Goal: Transaction & Acquisition: Purchase product/service

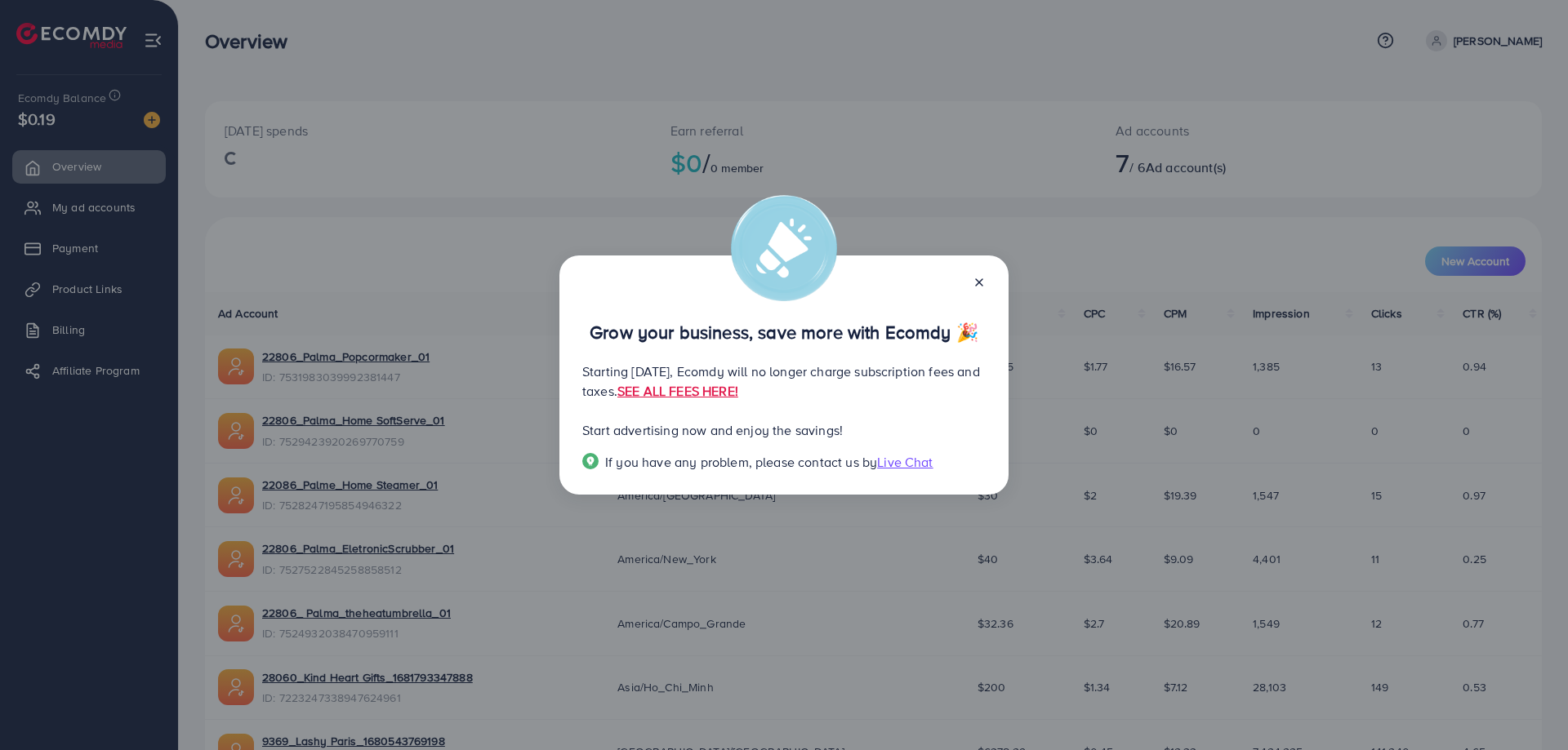
click at [985, 285] on div "Grow your business, save more with Ecomdy 🎉 Starting [DATE], Ecomdy will no lon…" at bounding box center [783, 375] width 449 height 240
click at [974, 279] on icon at bounding box center [978, 282] width 13 height 13
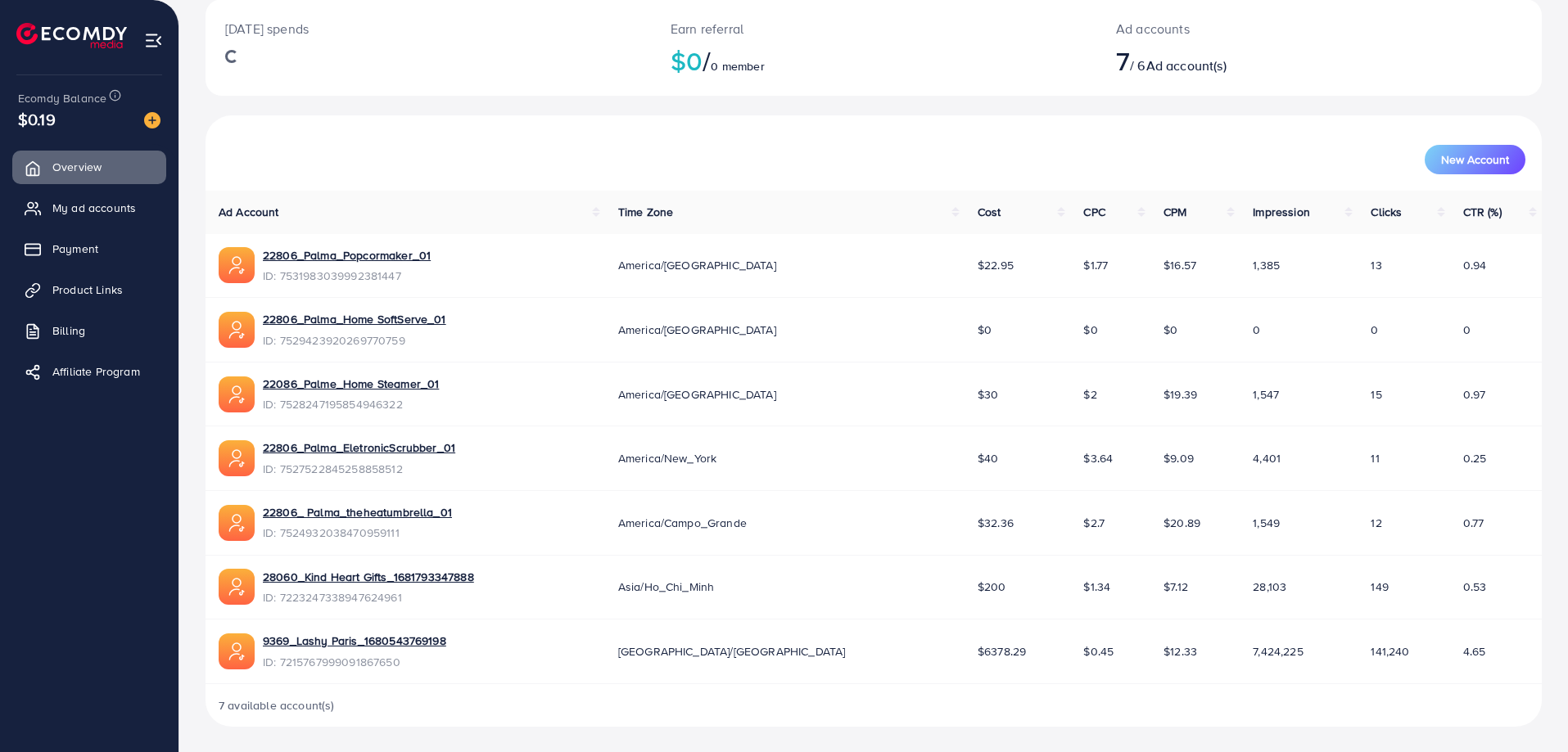
scroll to position [103, 0]
click at [103, 205] on span "My ad accounts" at bounding box center [98, 207] width 84 height 17
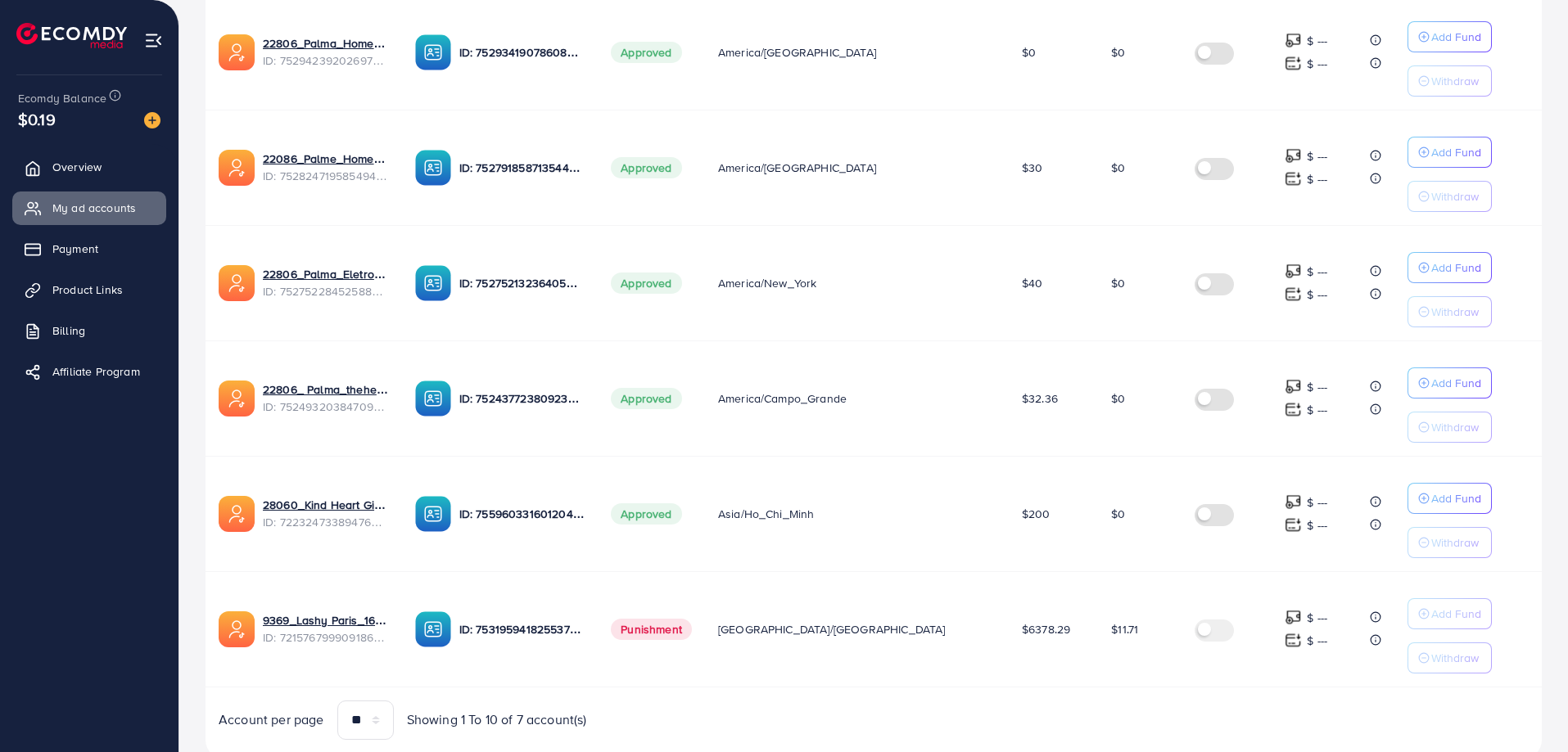
scroll to position [570, 0]
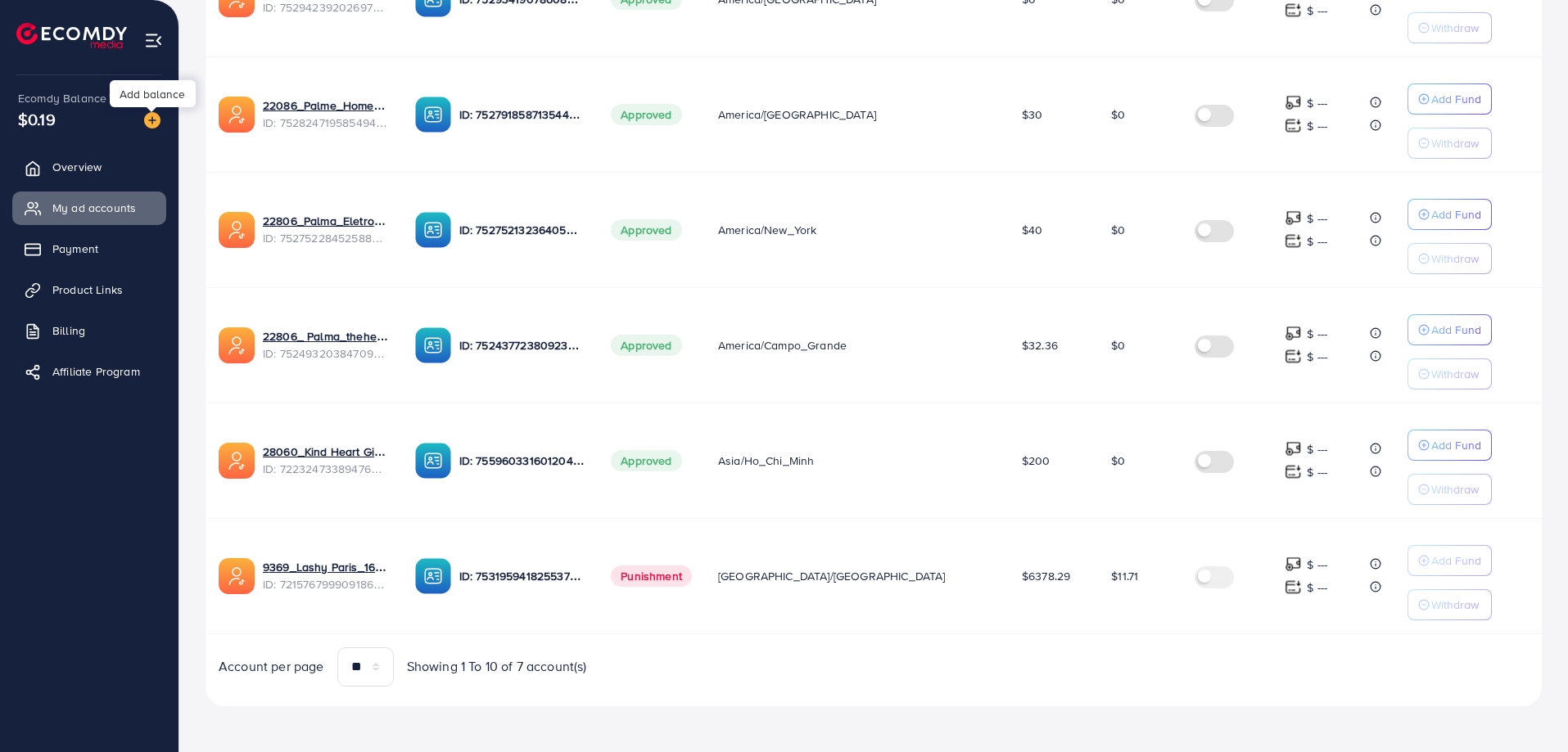
click at [152, 121] on img at bounding box center [152, 120] width 17 height 17
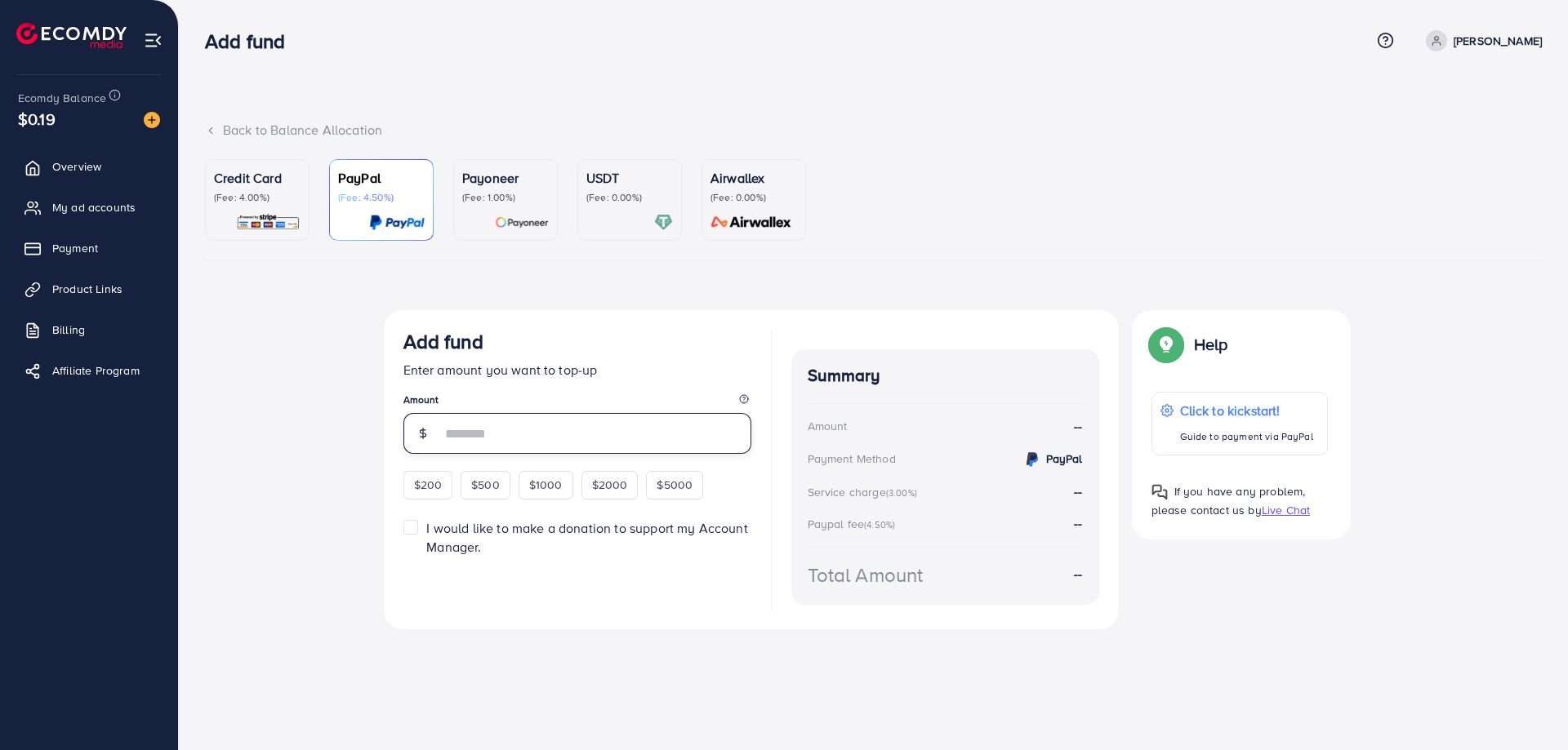
click at [522, 421] on input "number" at bounding box center [596, 433] width 310 height 41
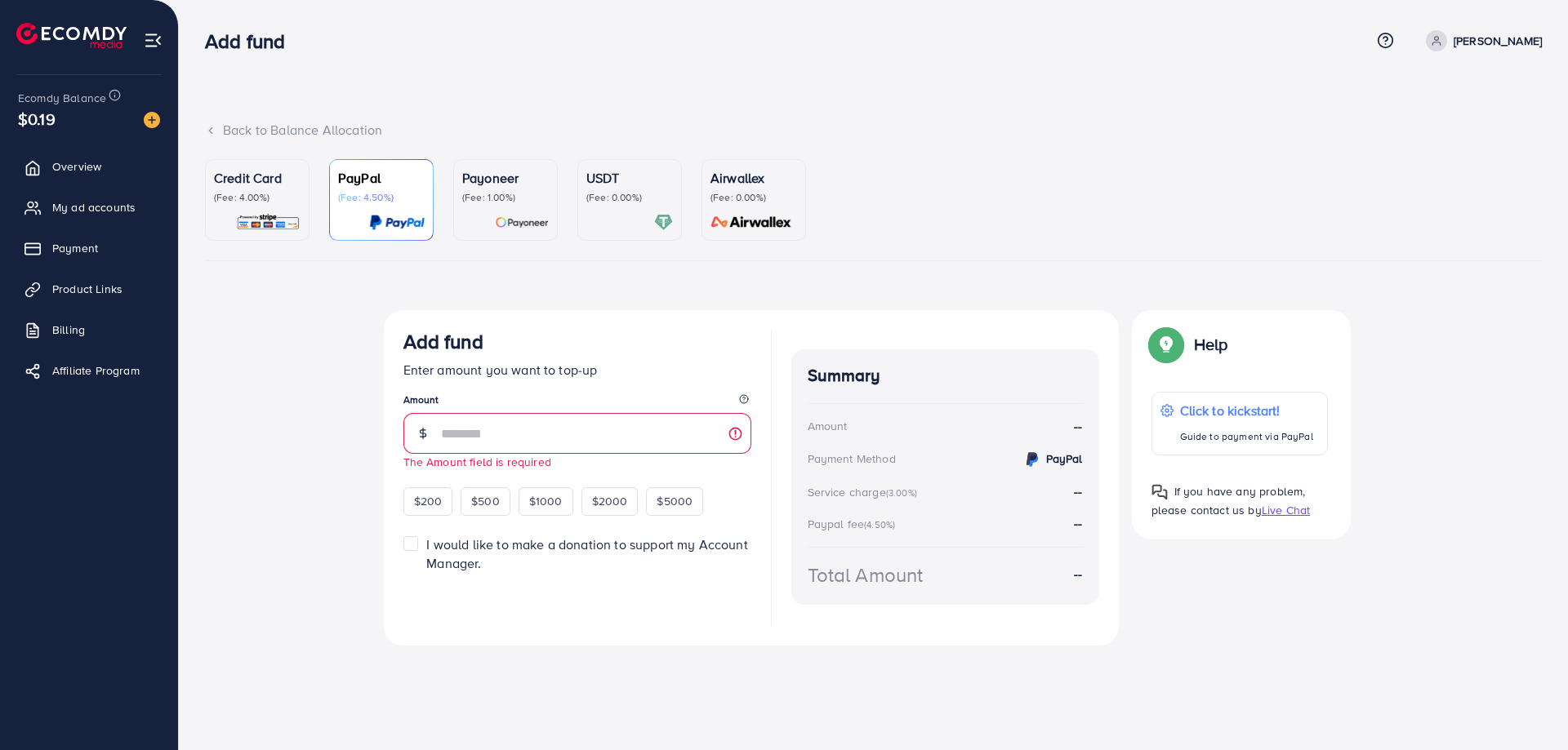
click at [621, 194] on p "(Fee: 0.00%)" at bounding box center [629, 197] width 87 height 13
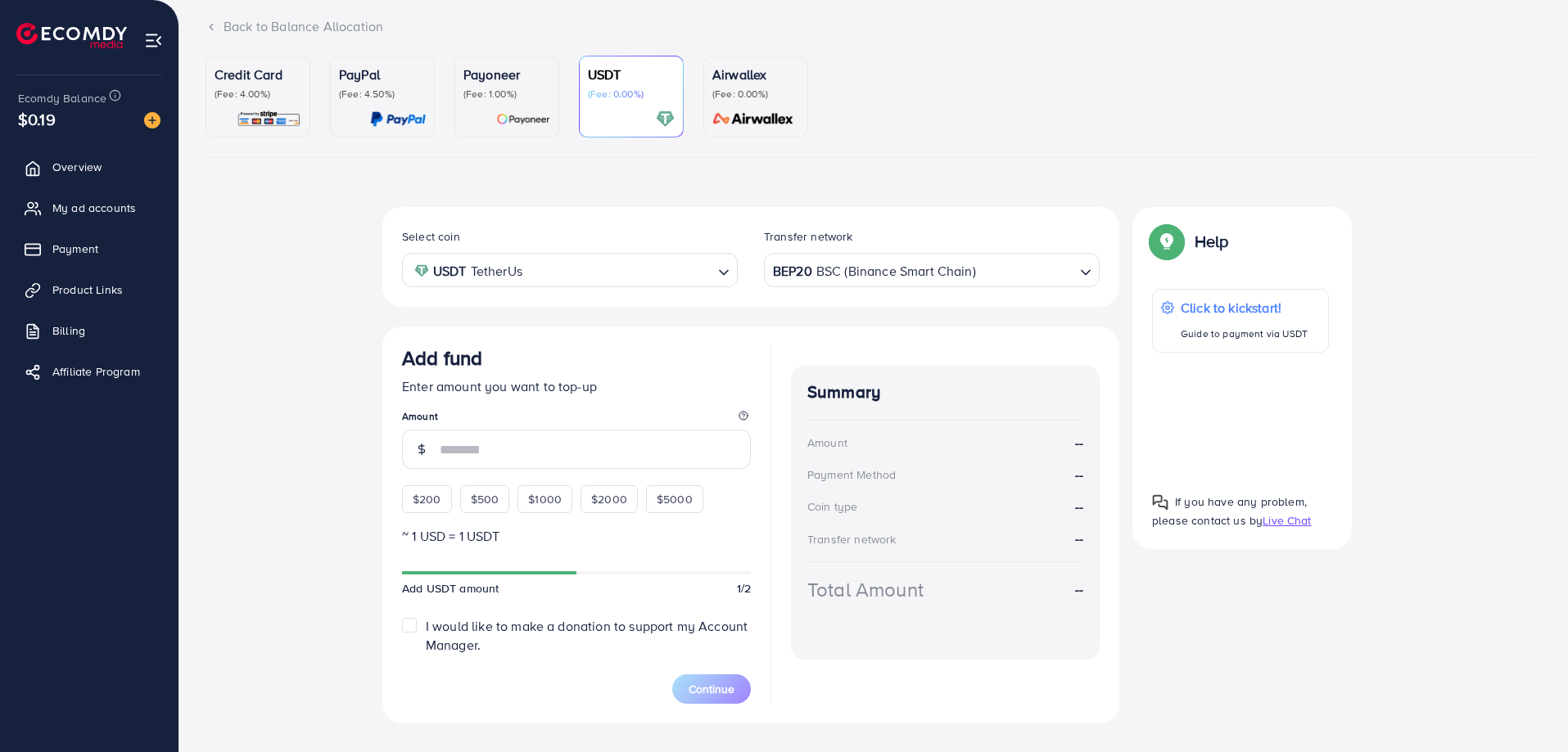
scroll to position [134, 0]
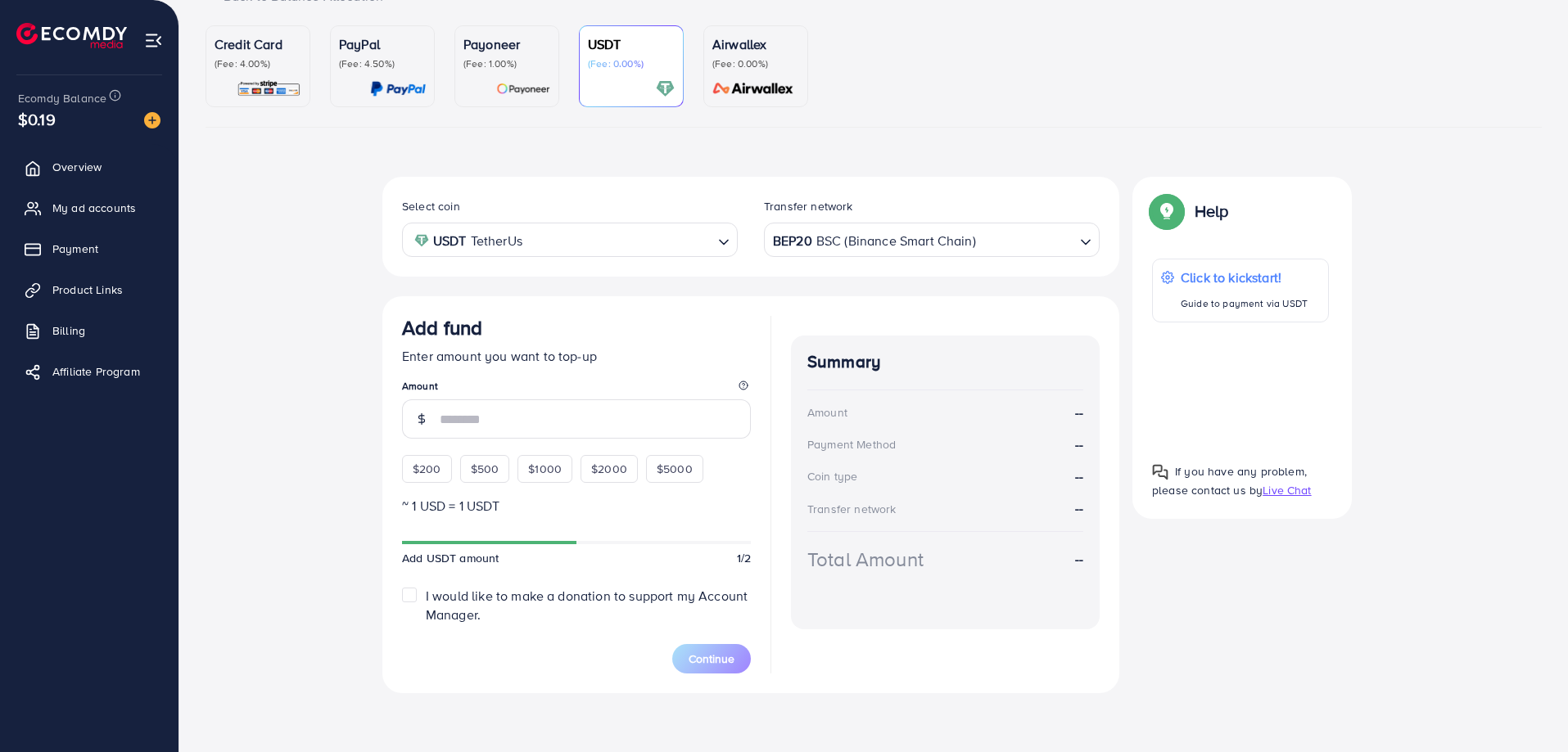
click at [584, 245] on input "Search for option" at bounding box center [620, 239] width 185 height 25
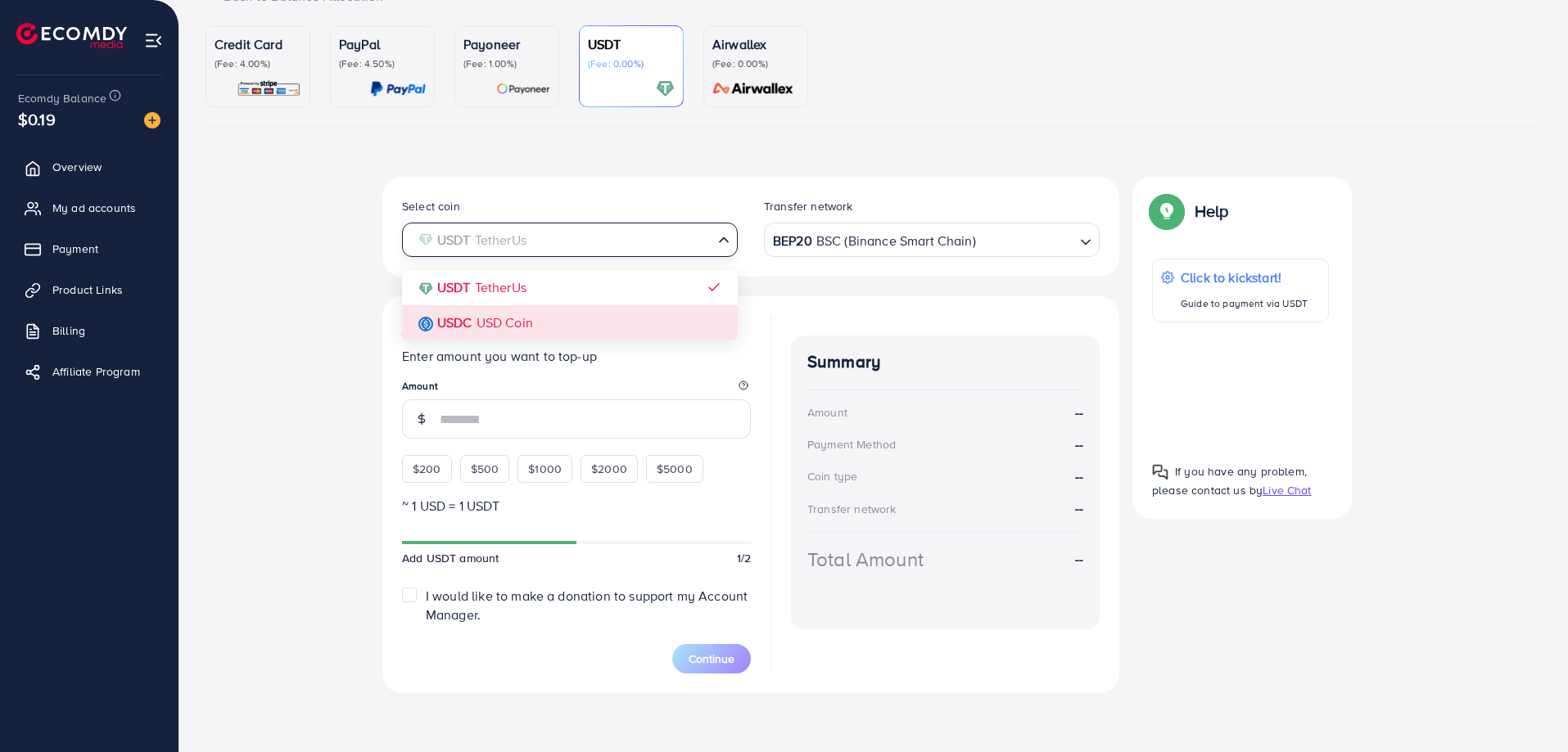
click at [354, 295] on div "Select coin USDT TetherUs Loading... USDT TetherUs USDC USD Coin Transfer netwo…" at bounding box center [873, 441] width 1336 height 529
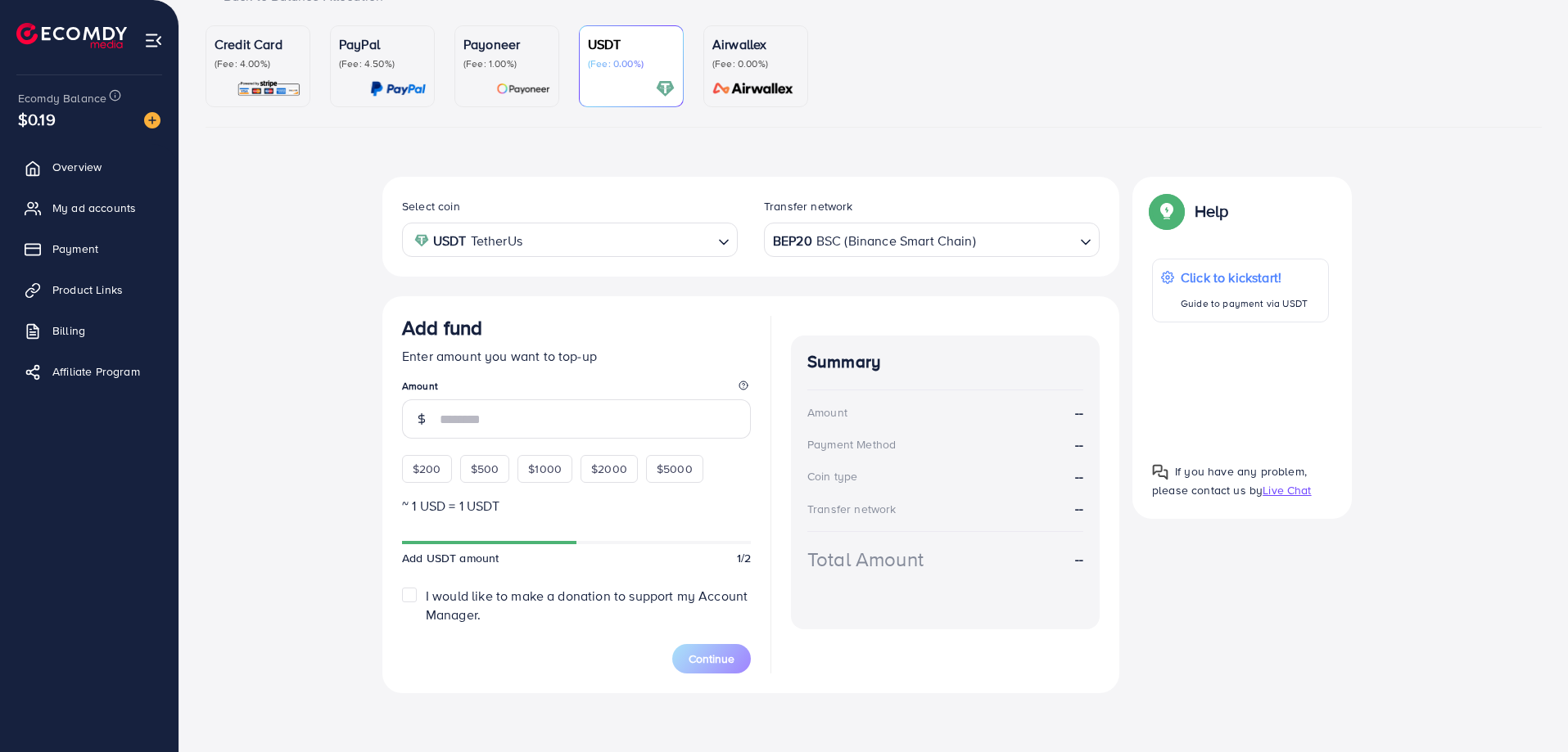
click at [843, 245] on div "BEP20 BSC (Binance Smart Chain)" at bounding box center [922, 238] width 306 height 29
click at [846, 188] on div "Select coin USDT TetherUs Loading... Transfer network BEP20 BSC (Binance Smart …" at bounding box center [750, 226] width 737 height 100
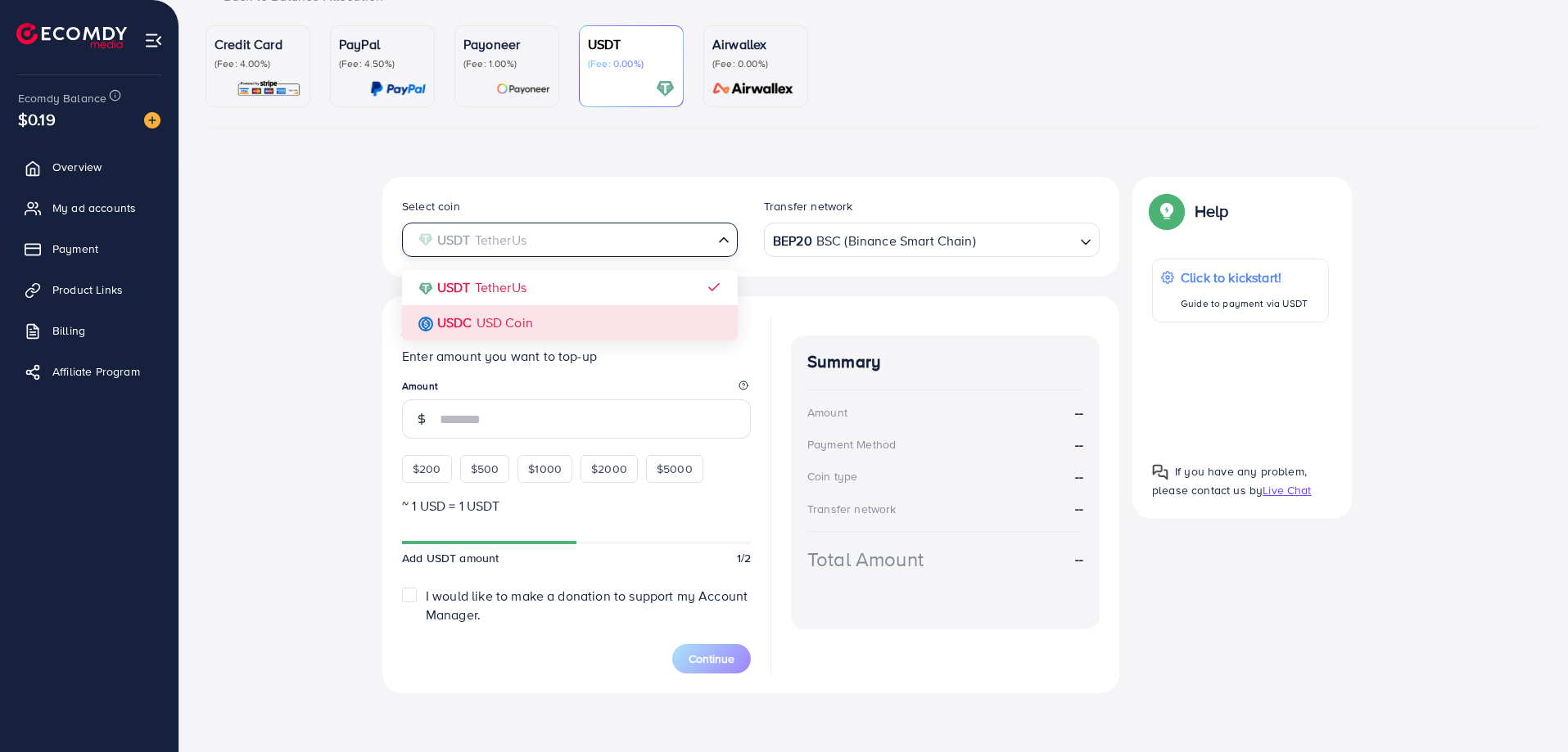
click at [687, 241] on input "Search for option" at bounding box center [560, 239] width 302 height 25
click at [552, 317] on div "Select coin USDT TetherUs Loading... USDT TetherUs USDC USD Coin Transfer netwo…" at bounding box center [750, 434] width 737 height 516
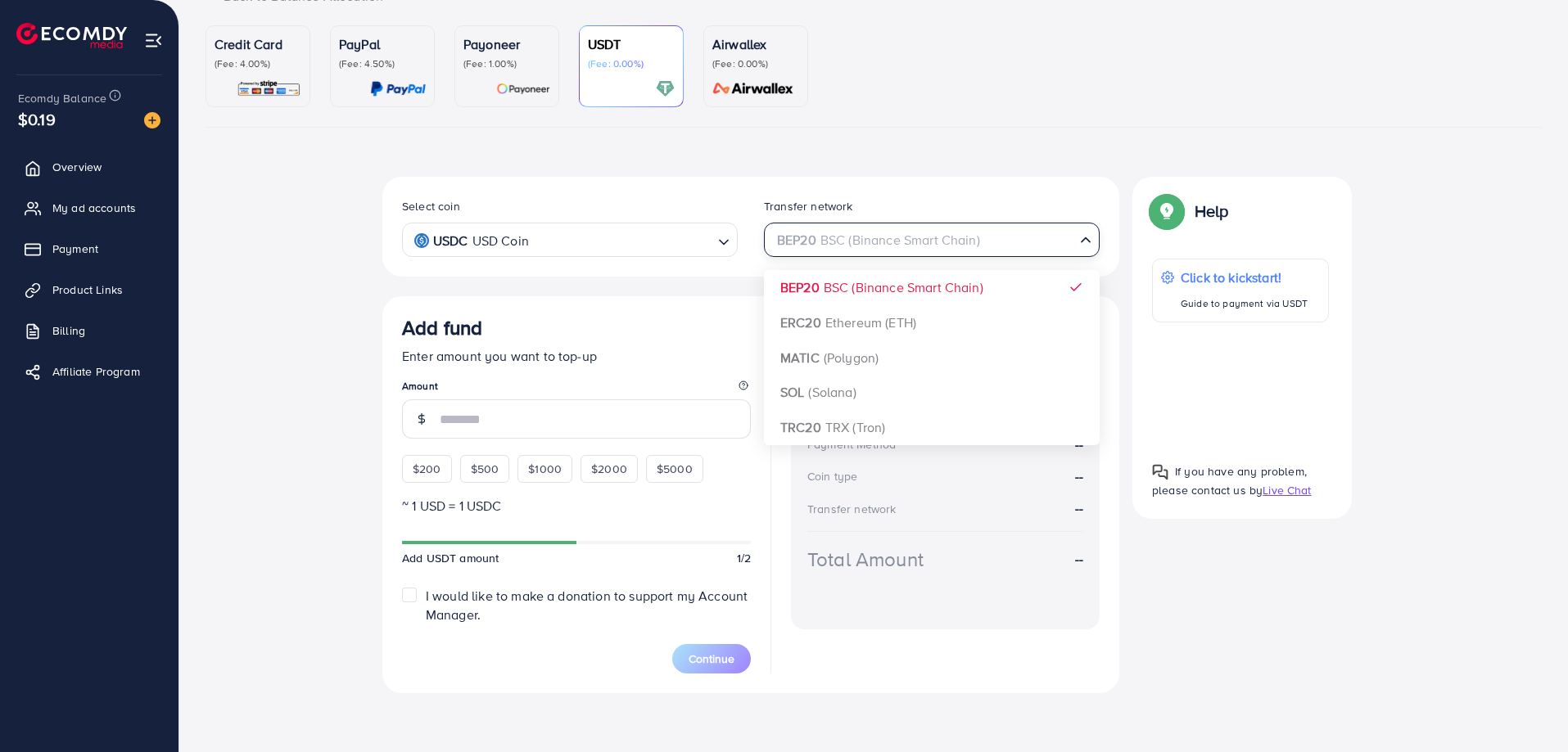
click at [844, 231] on div "BEP20 BSC (Binance Smart Chain)" at bounding box center [922, 238] width 306 height 29
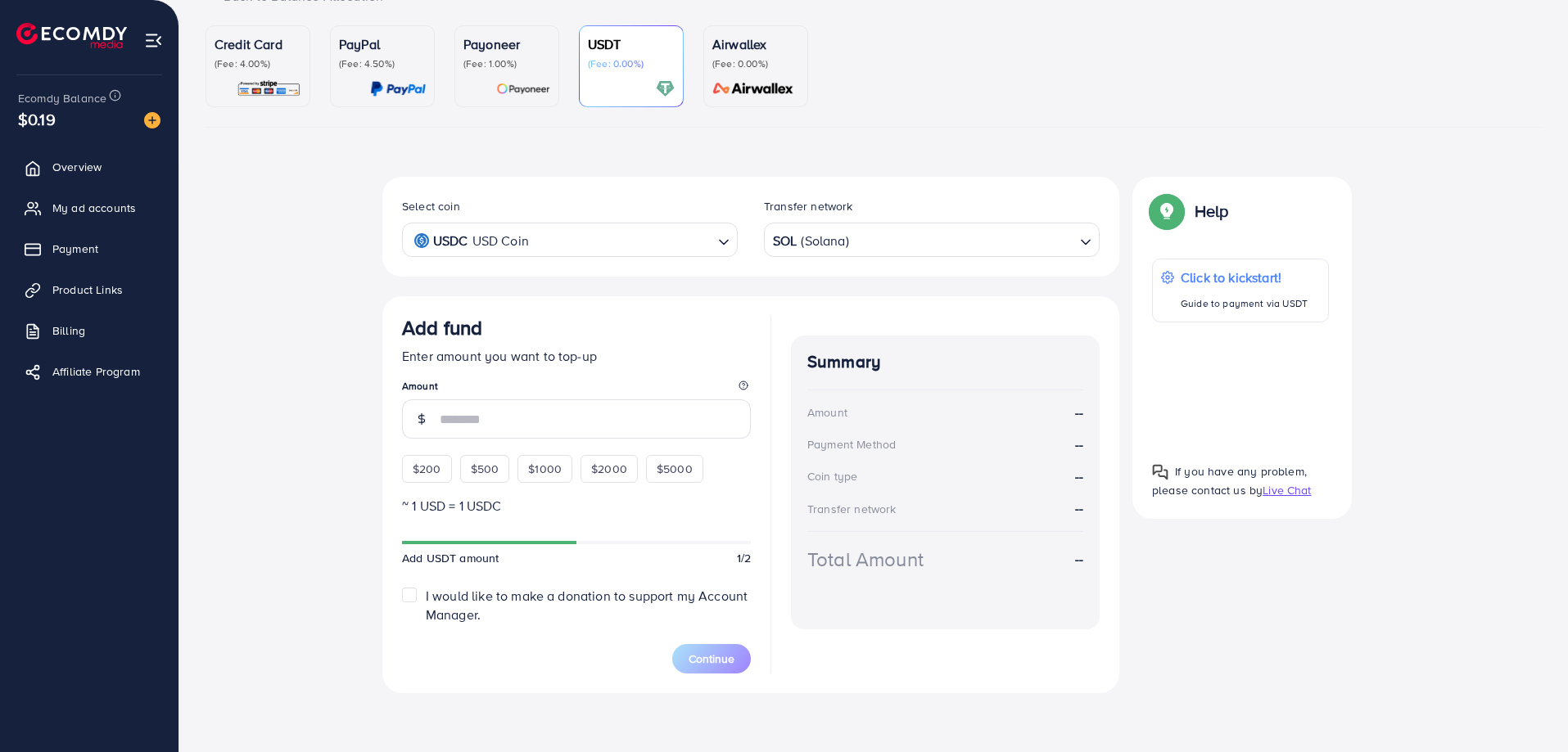
click at [872, 396] on div "Select coin USDC USD Coin Loading... Transfer network SOL (Solana) Loading... B…" at bounding box center [750, 434] width 737 height 516
click at [735, 191] on div "Select coin USDC USD Coin Loading... Transfer network SOL (Solana) Loading..." at bounding box center [750, 226] width 737 height 100
click at [511, 411] on input "number" at bounding box center [595, 419] width 311 height 39
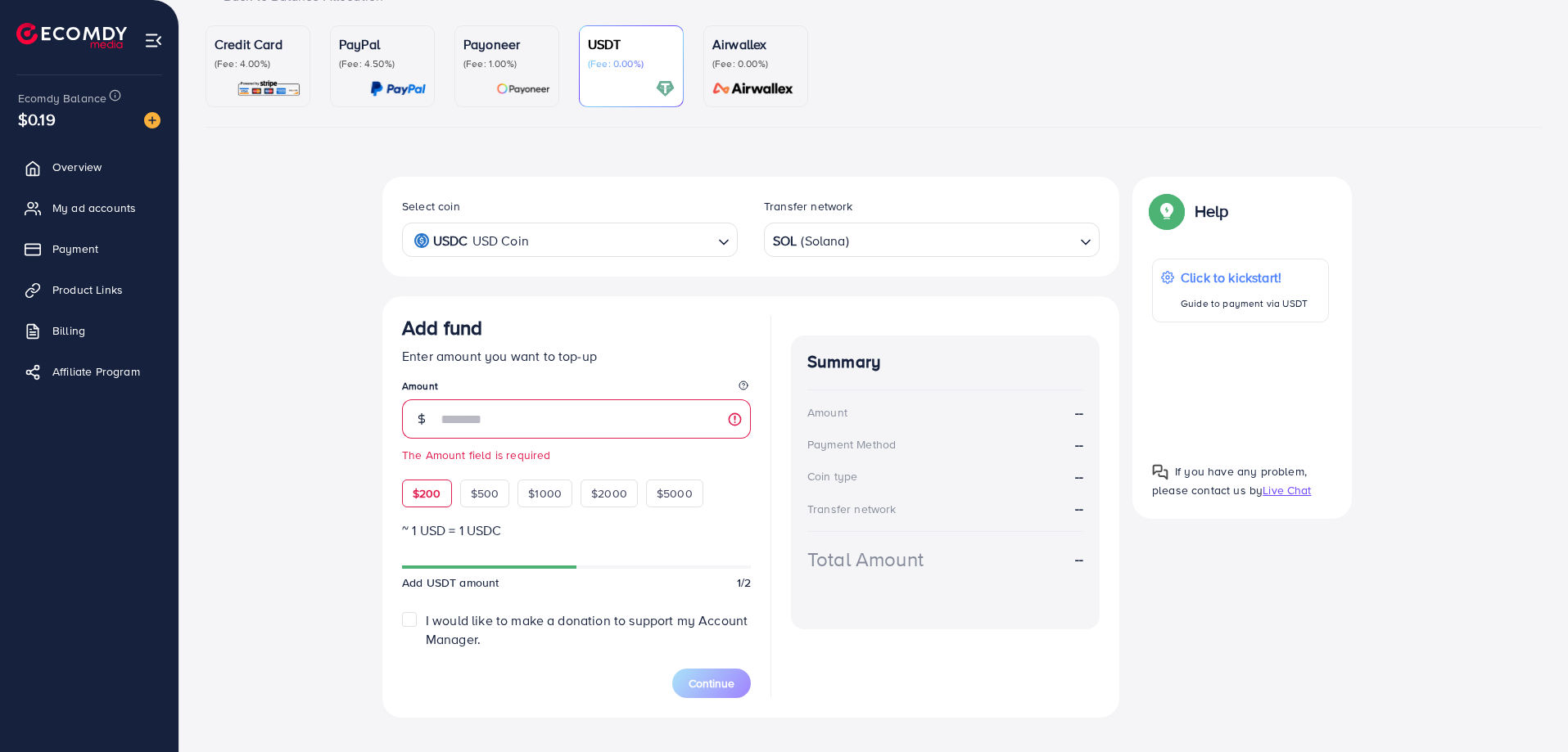
click at [428, 465] on div "Add fund Enter amount you want to top-up Amount The Amount field is required $2…" at bounding box center [576, 412] width 349 height 191
click at [431, 497] on span "$200" at bounding box center [427, 494] width 29 height 17
type input "***"
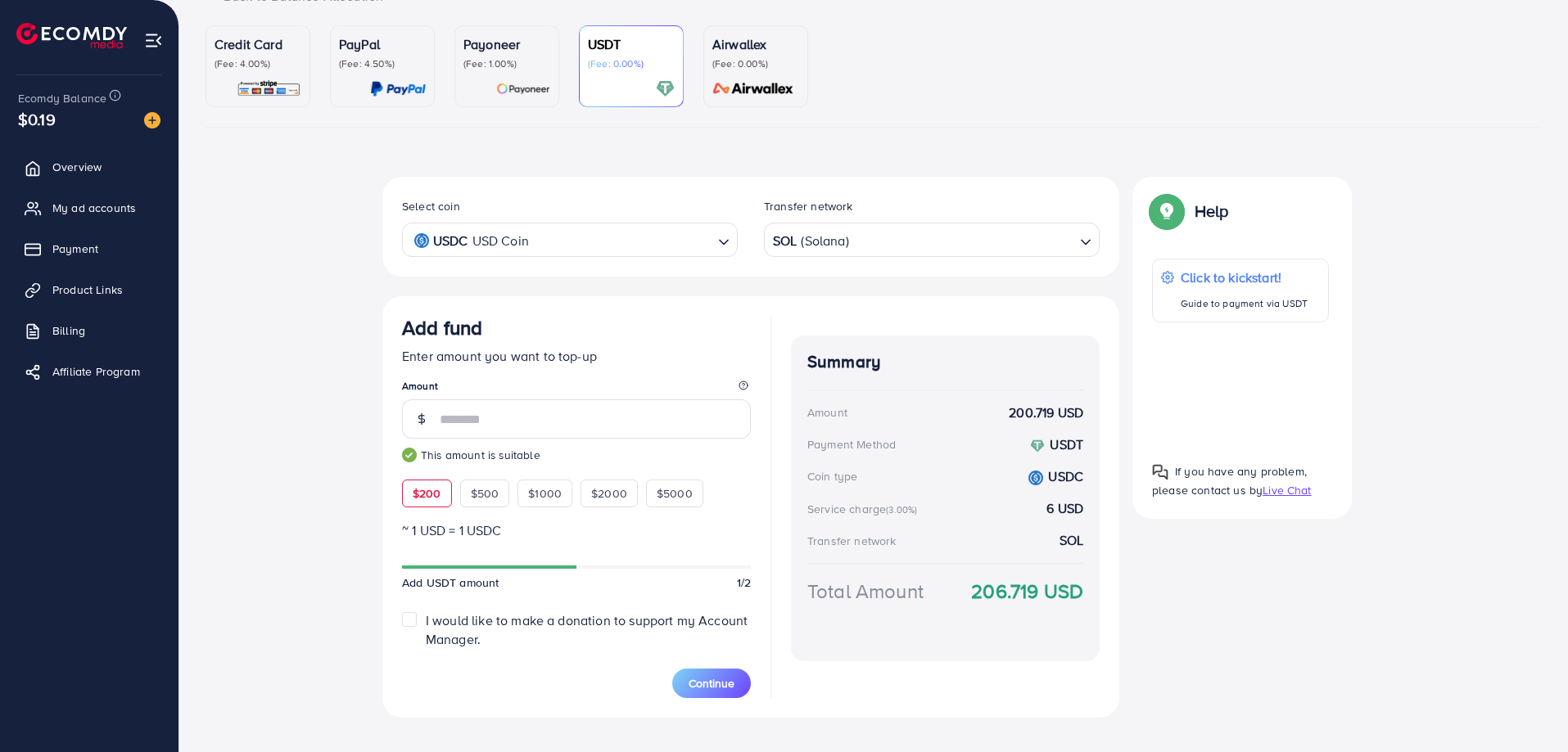
click at [630, 352] on p "Enter amount you want to top-up" at bounding box center [576, 356] width 349 height 20
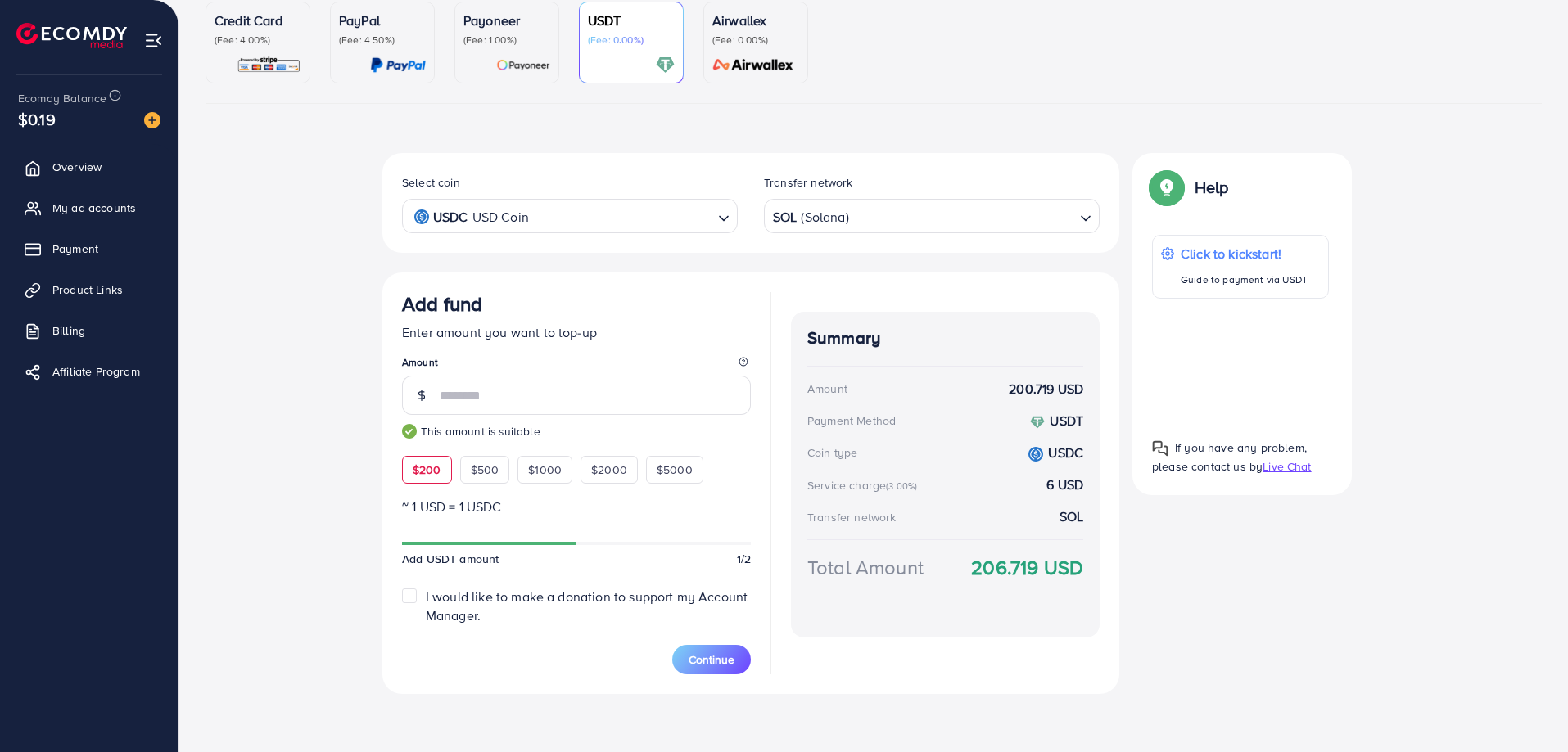
scroll to position [158, 0]
click at [718, 658] on span "Continue" at bounding box center [711, 659] width 46 height 17
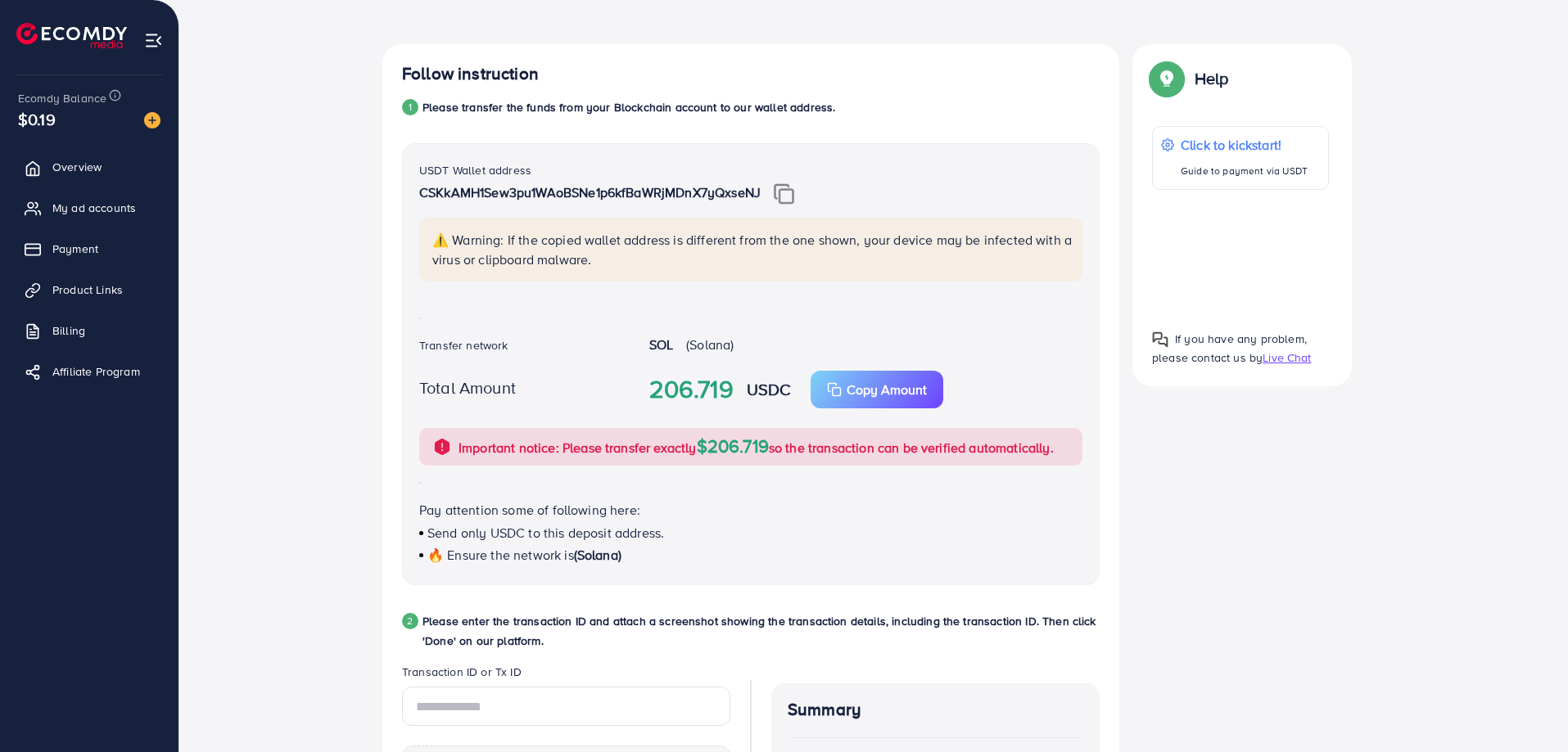
scroll to position [323, 0]
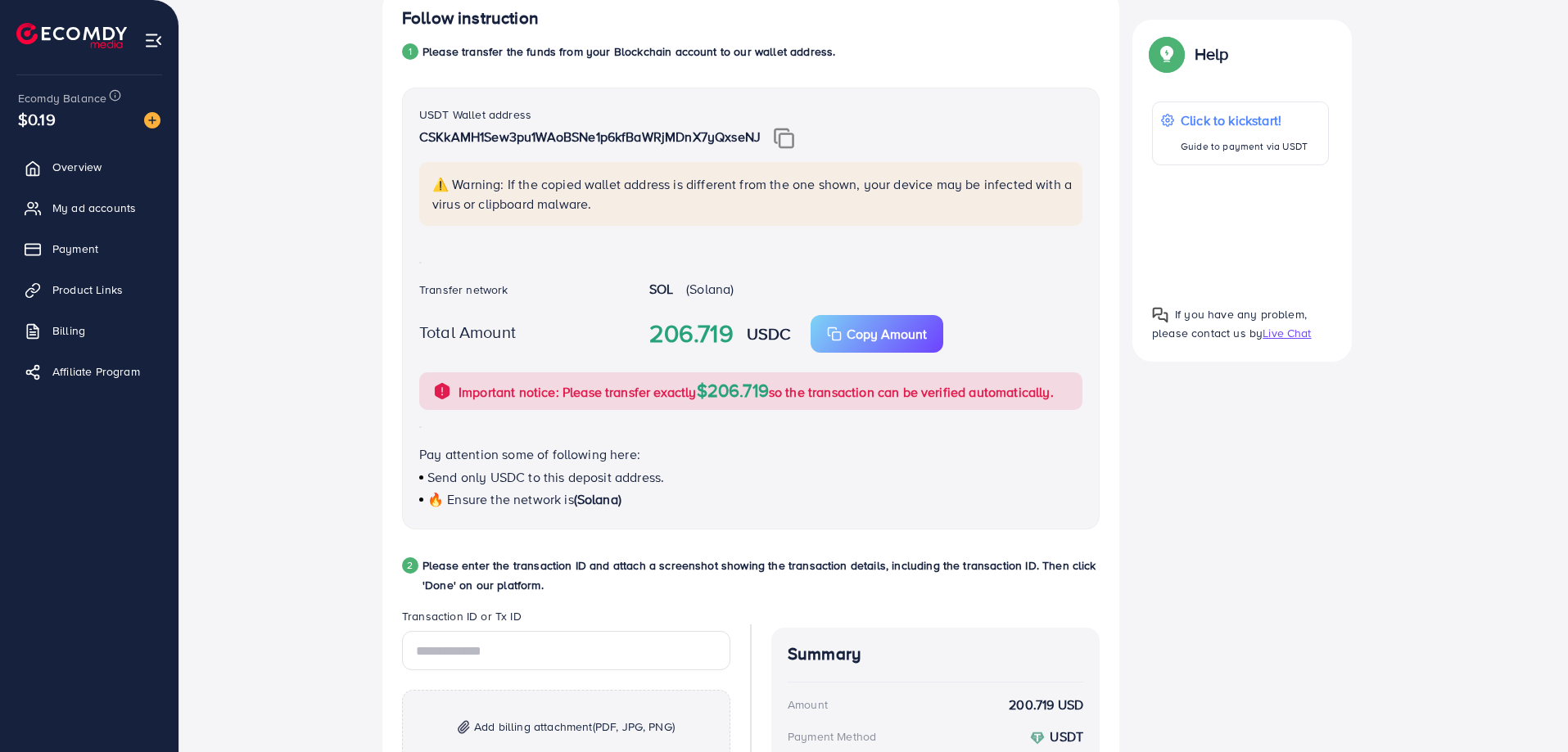
click at [792, 139] on img at bounding box center [784, 138] width 21 height 21
click at [1311, 549] on div "Follow instruction 1 Please transfer the funds from your Blockchain account to …" at bounding box center [873, 480] width 983 height 984
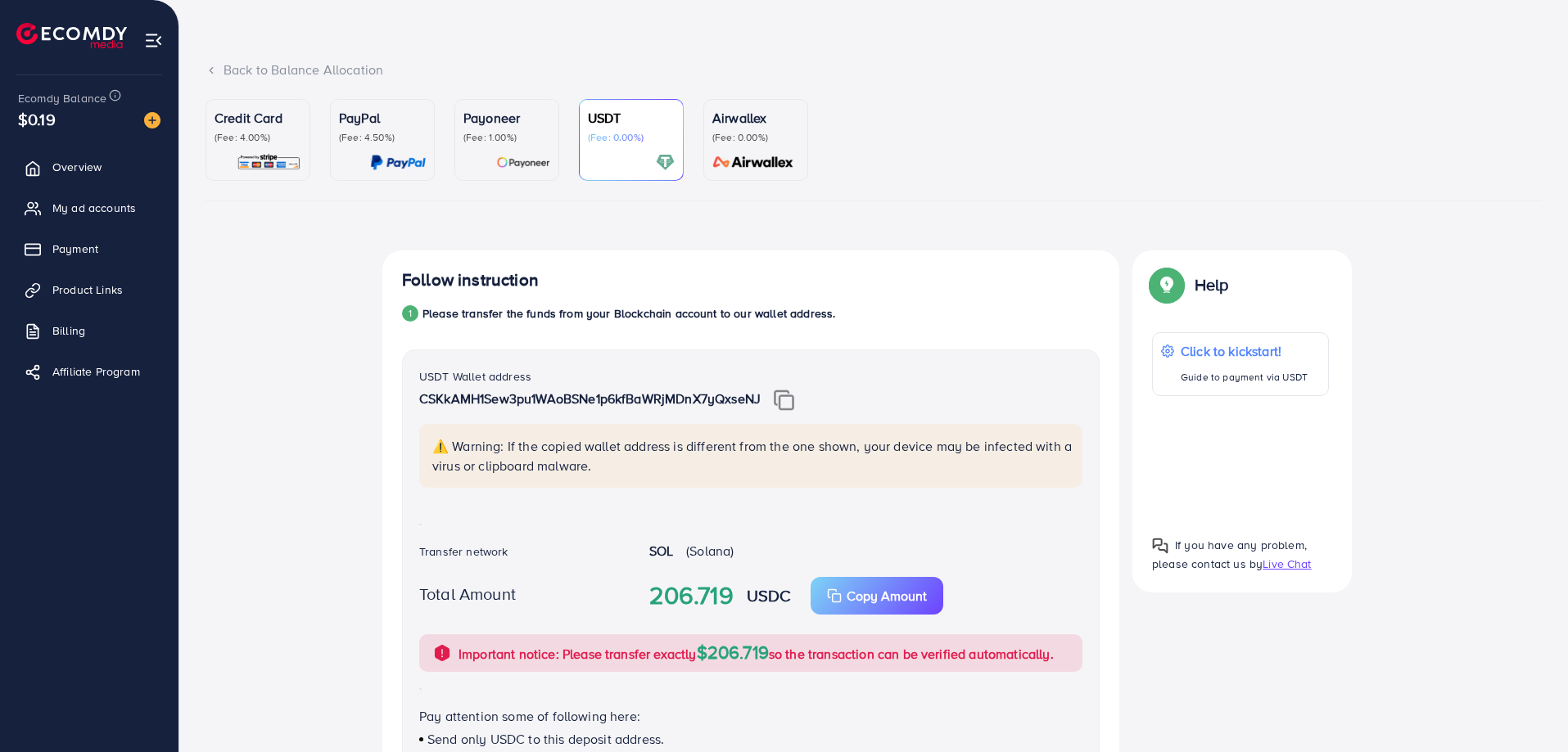
scroll to position [0, 0]
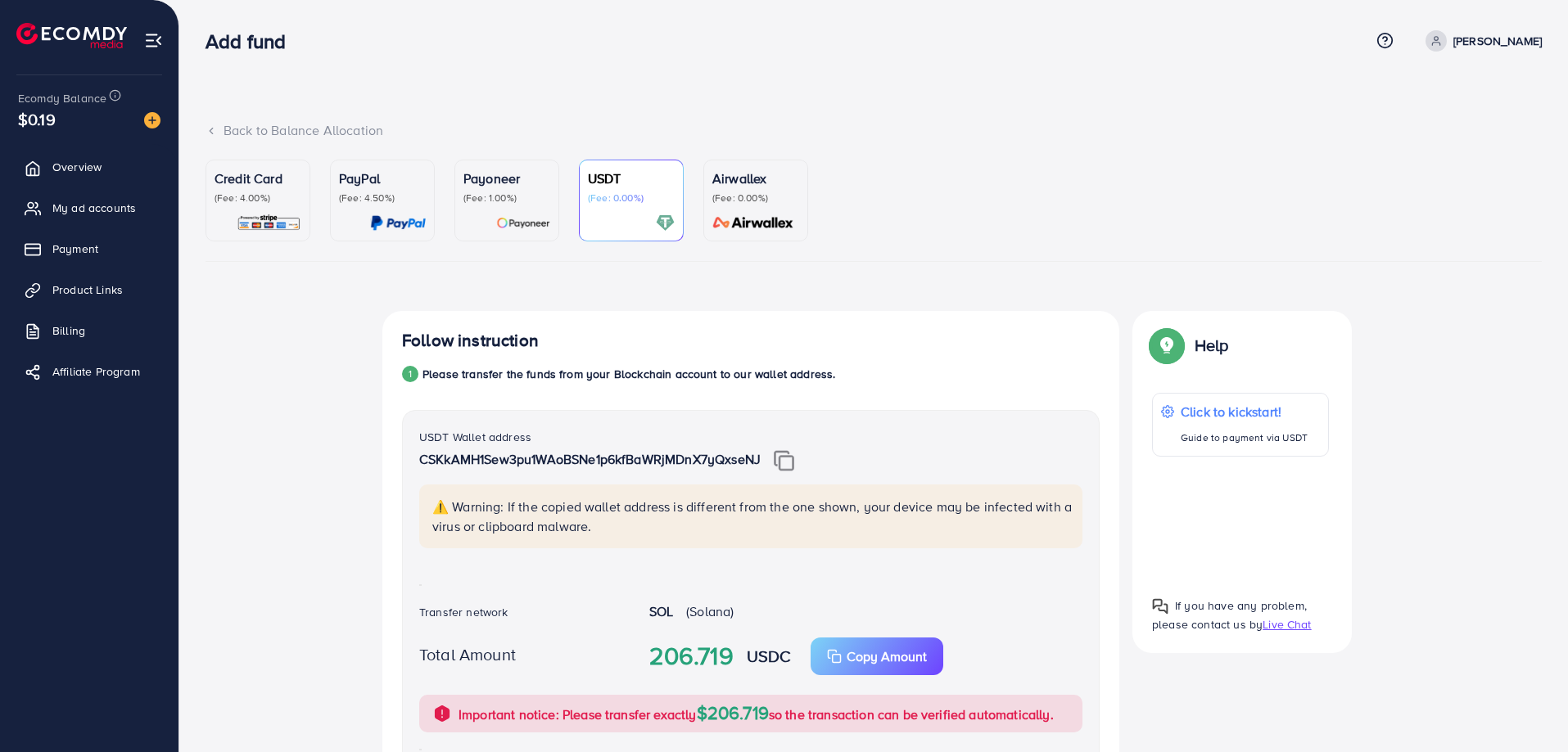
click at [277, 203] on p "(Fee: 4.00%)" at bounding box center [258, 198] width 87 height 13
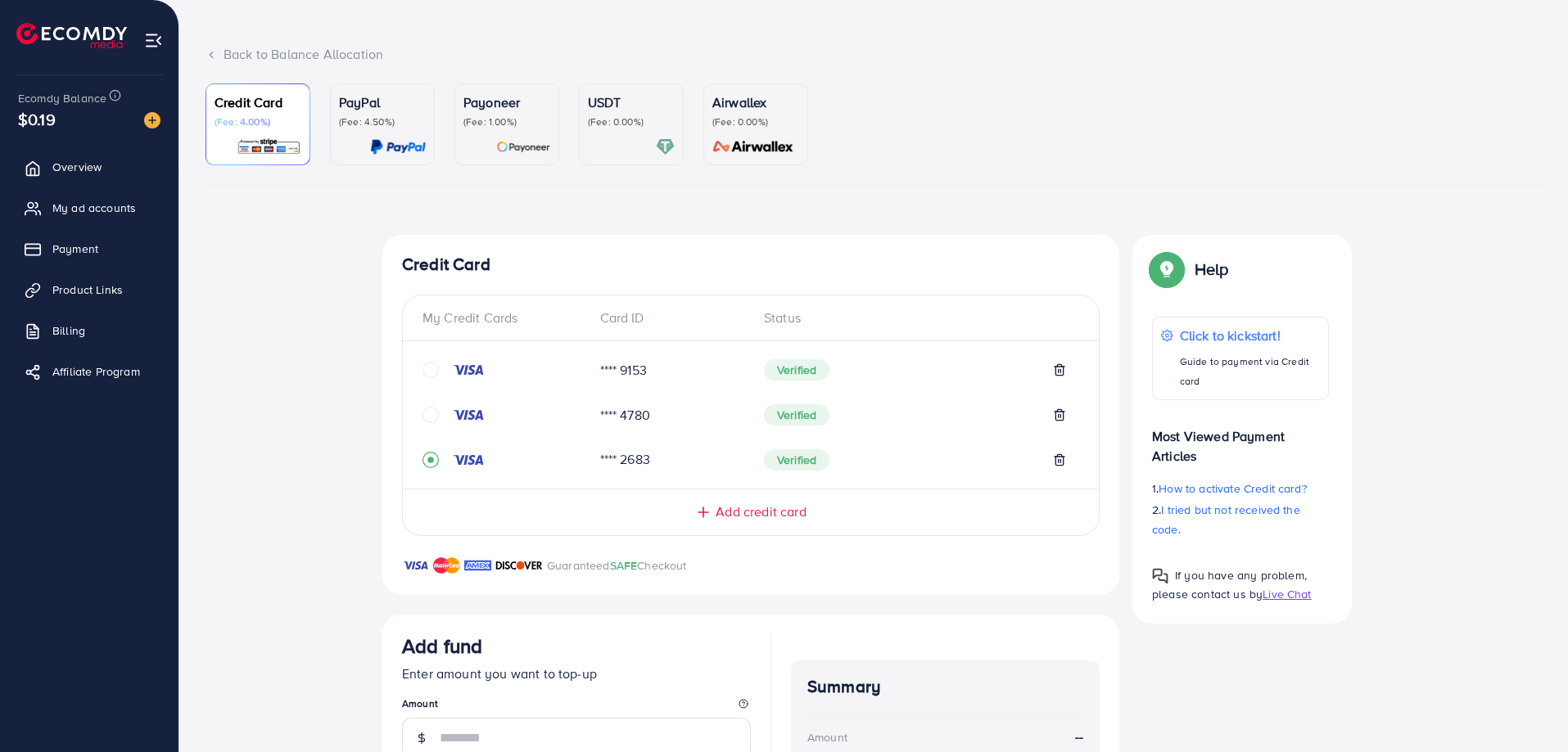
scroll to position [82, 0]
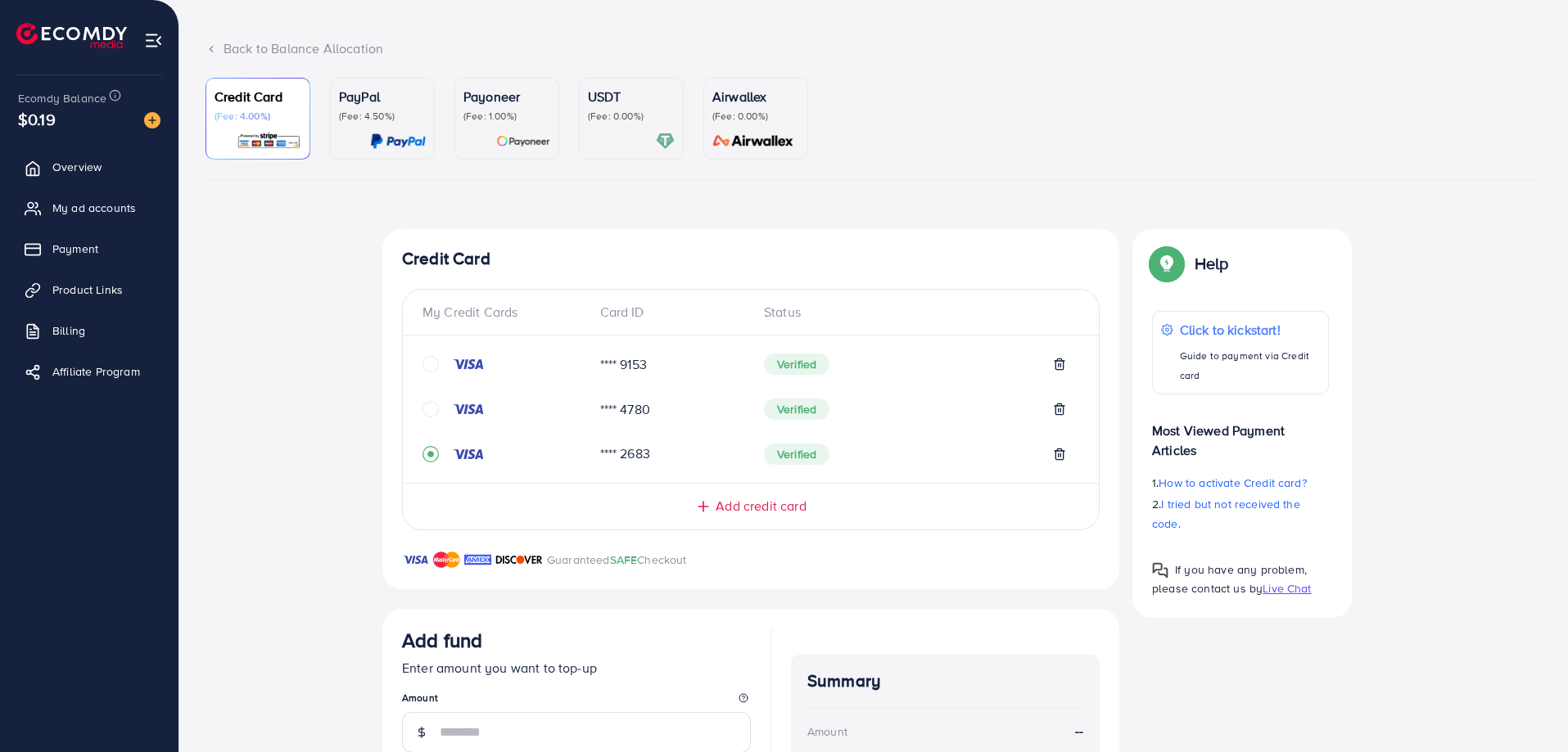
click at [434, 406] on icon "circle" at bounding box center [430, 409] width 17 height 17
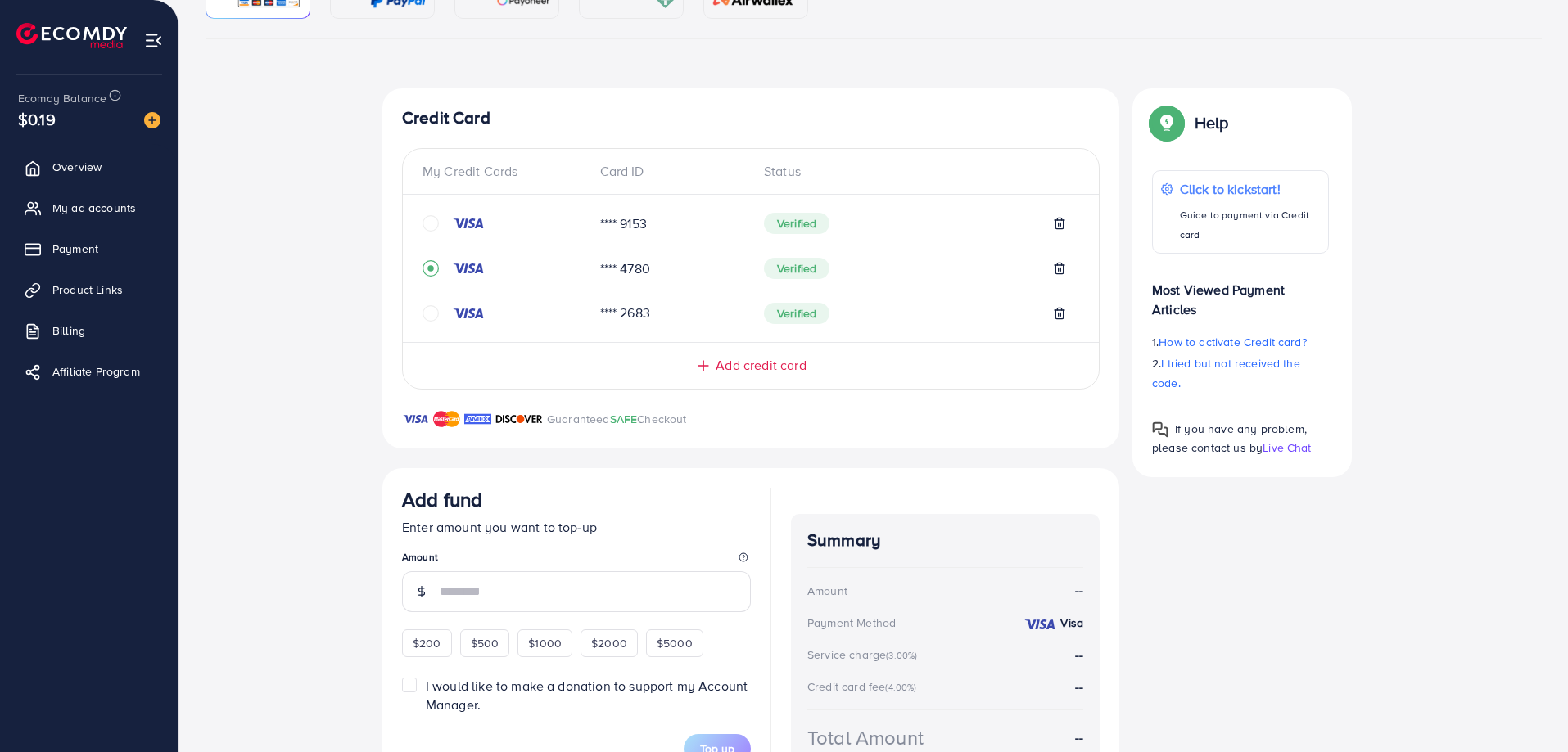
scroll to position [324, 0]
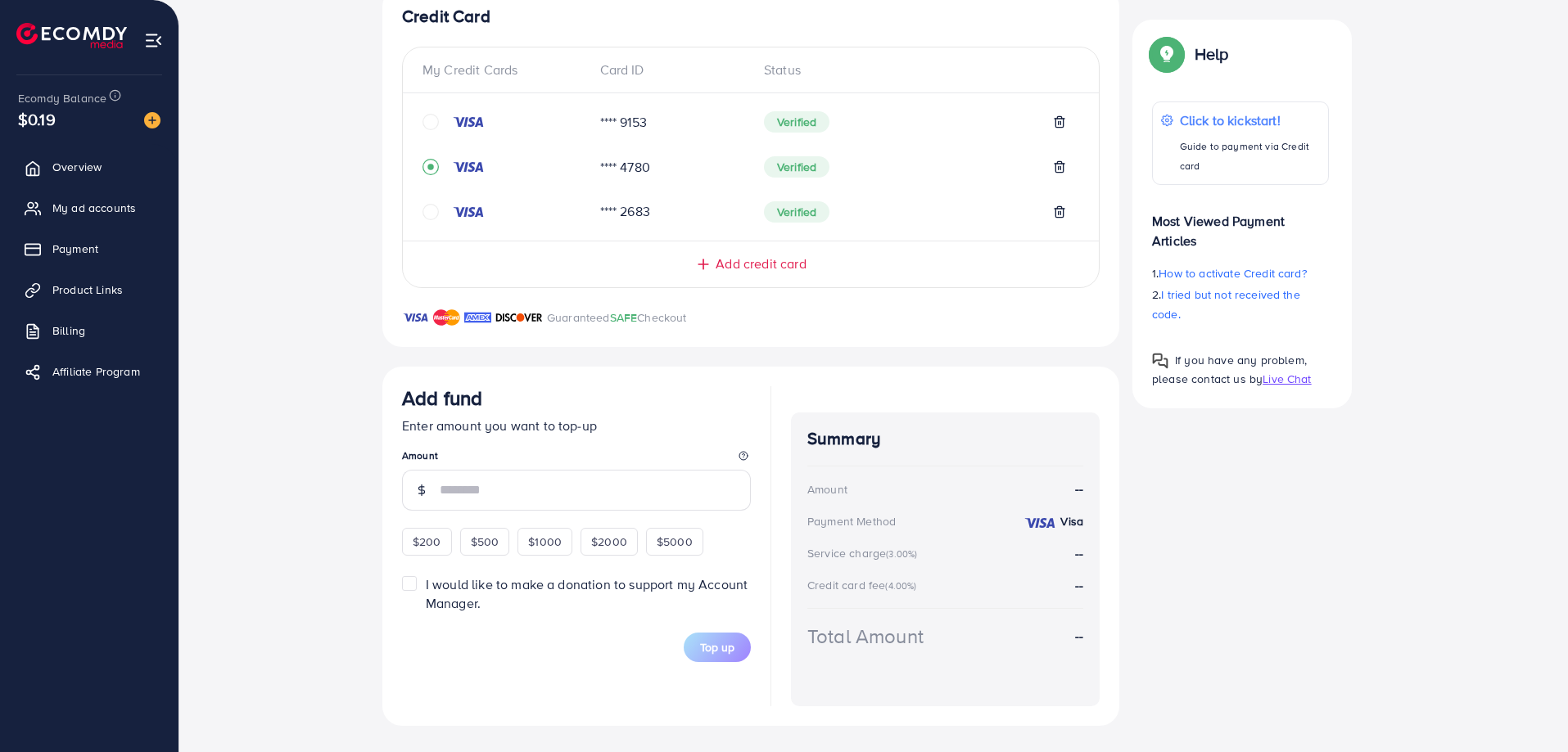
click at [431, 547] on div "$200" at bounding box center [427, 542] width 50 height 28
type input "***"
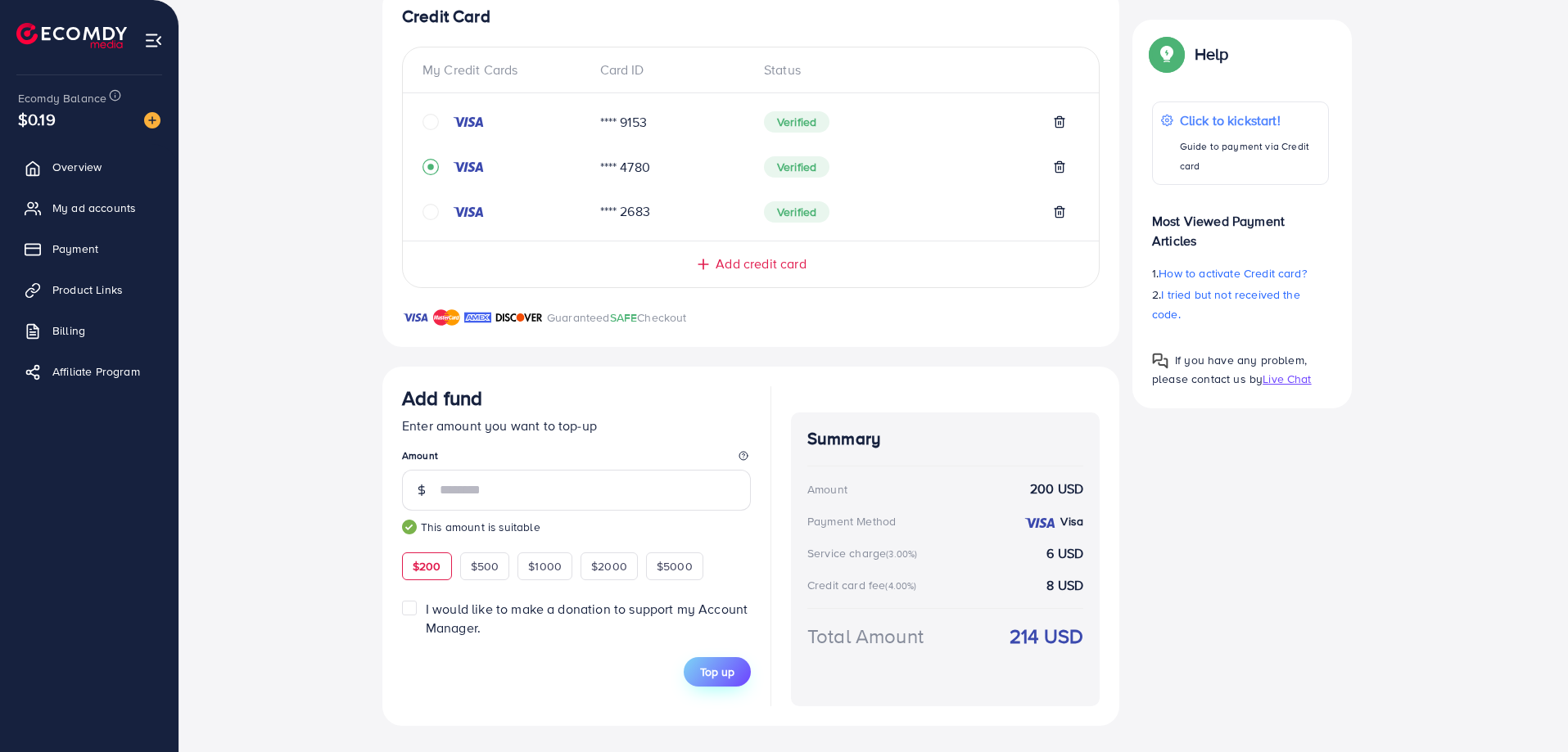
click at [717, 677] on span "Top up" at bounding box center [717, 672] width 34 height 17
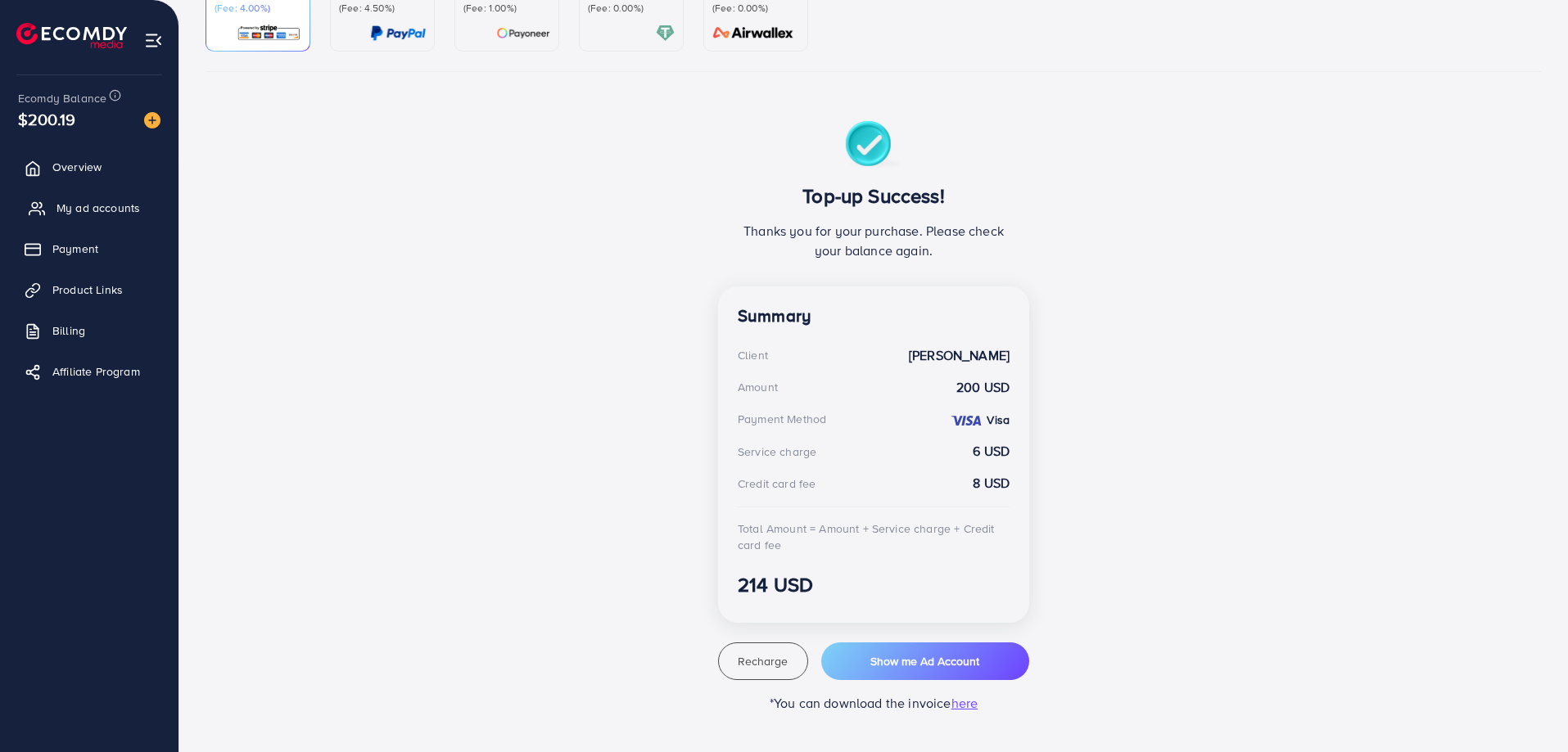
click at [118, 199] on link "My ad accounts" at bounding box center [89, 208] width 154 height 33
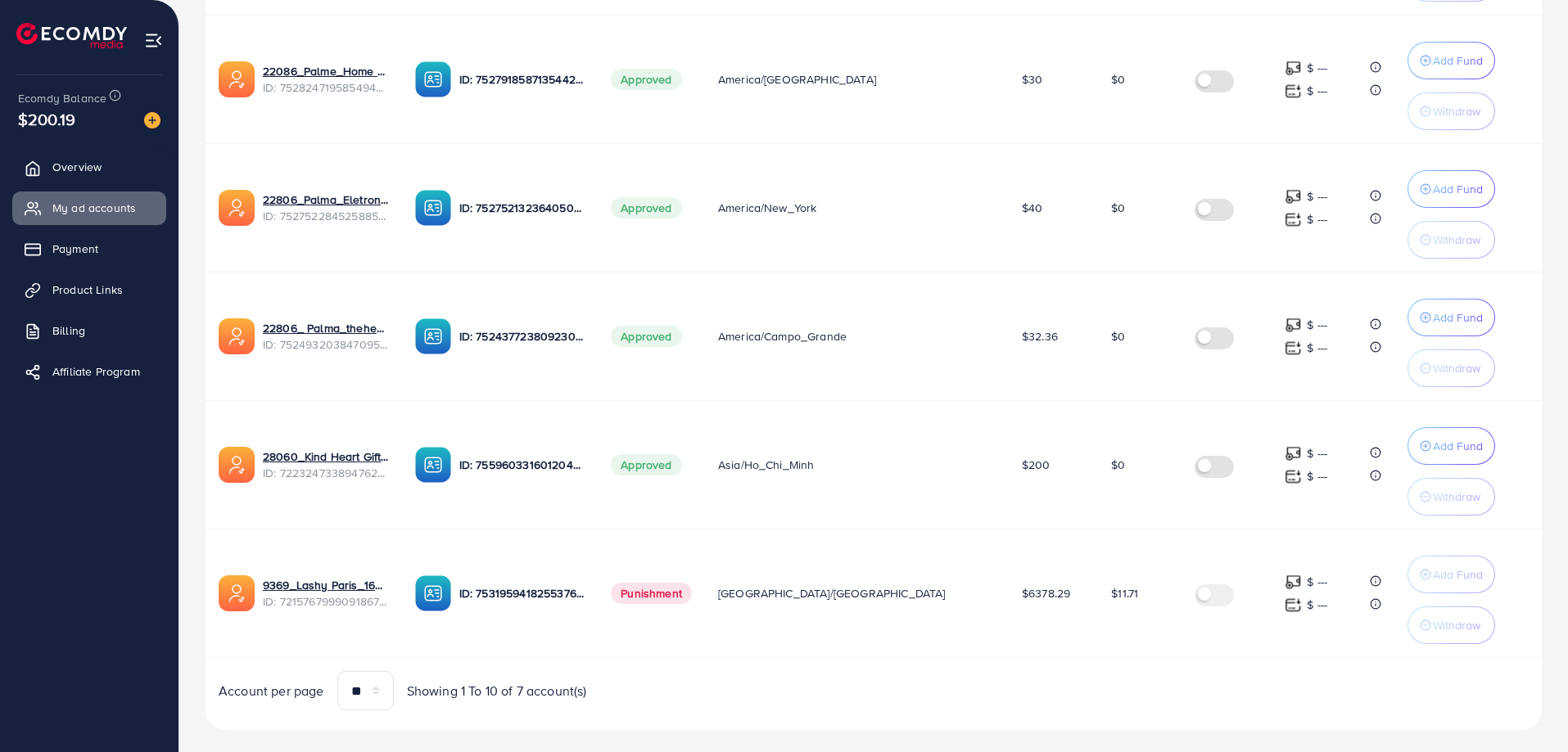
scroll to position [669, 0]
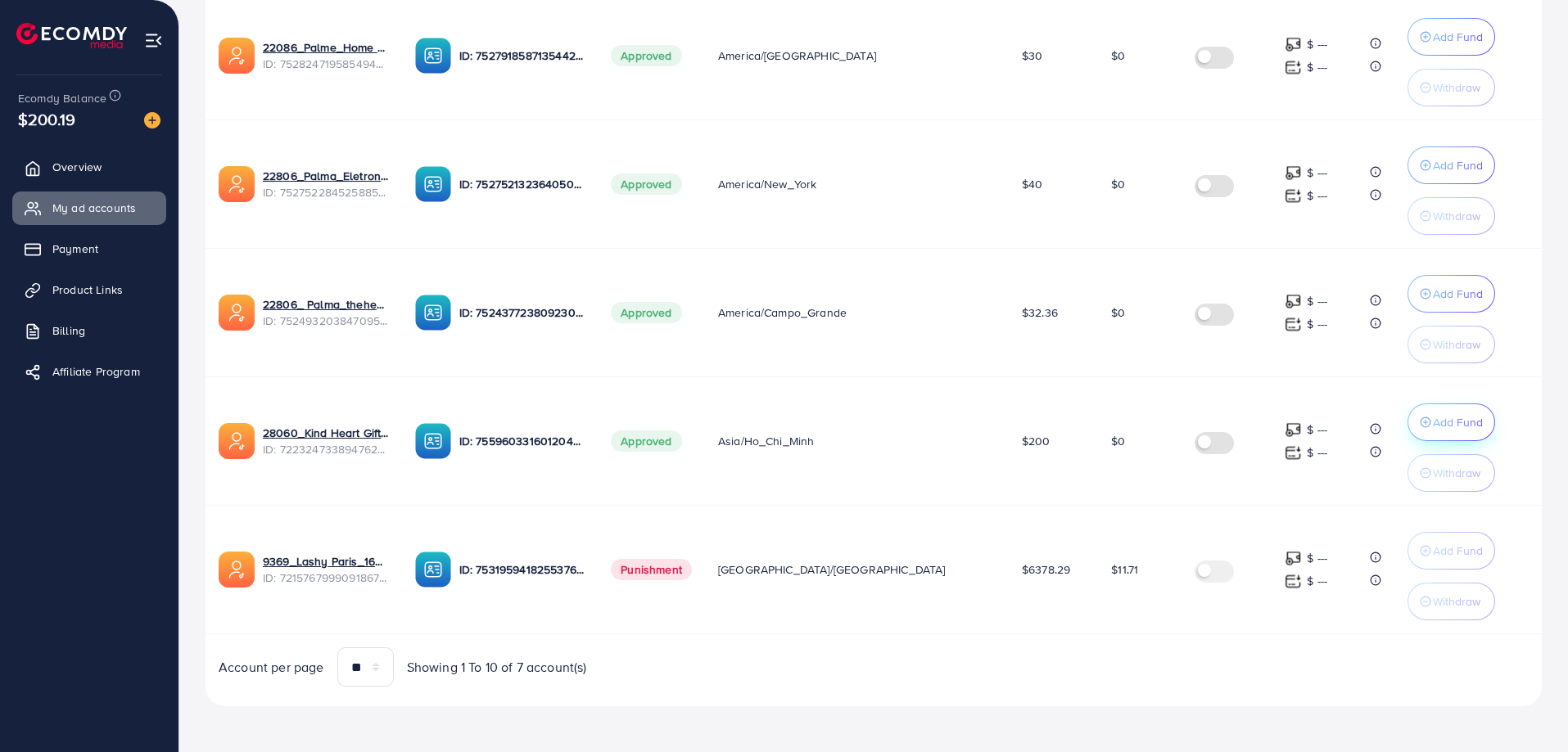
click at [1433, 430] on p "Add Fund" at bounding box center [1457, 422] width 50 height 20
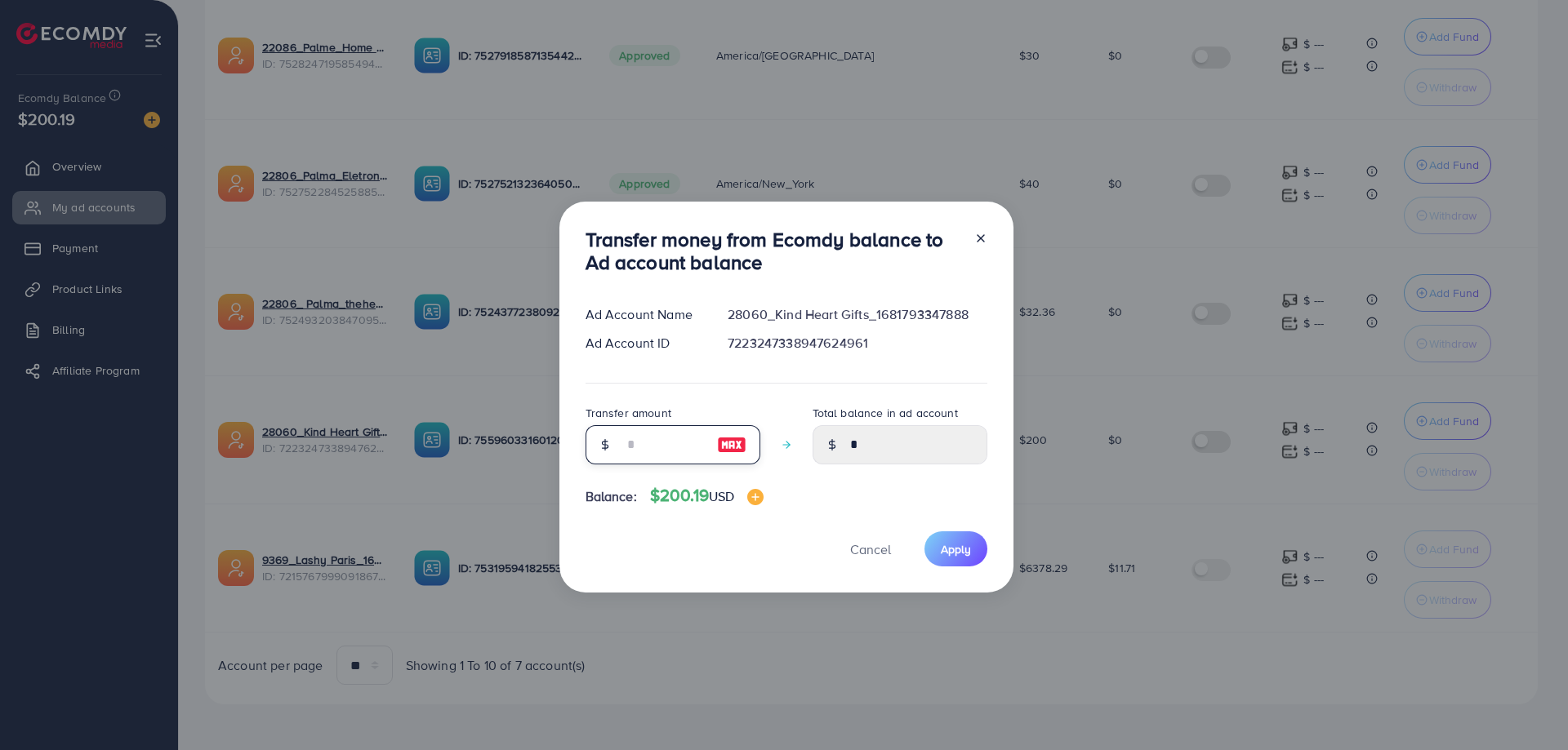
click at [693, 444] on input "number" at bounding box center [664, 444] width 82 height 39
type input "*"
type input "****"
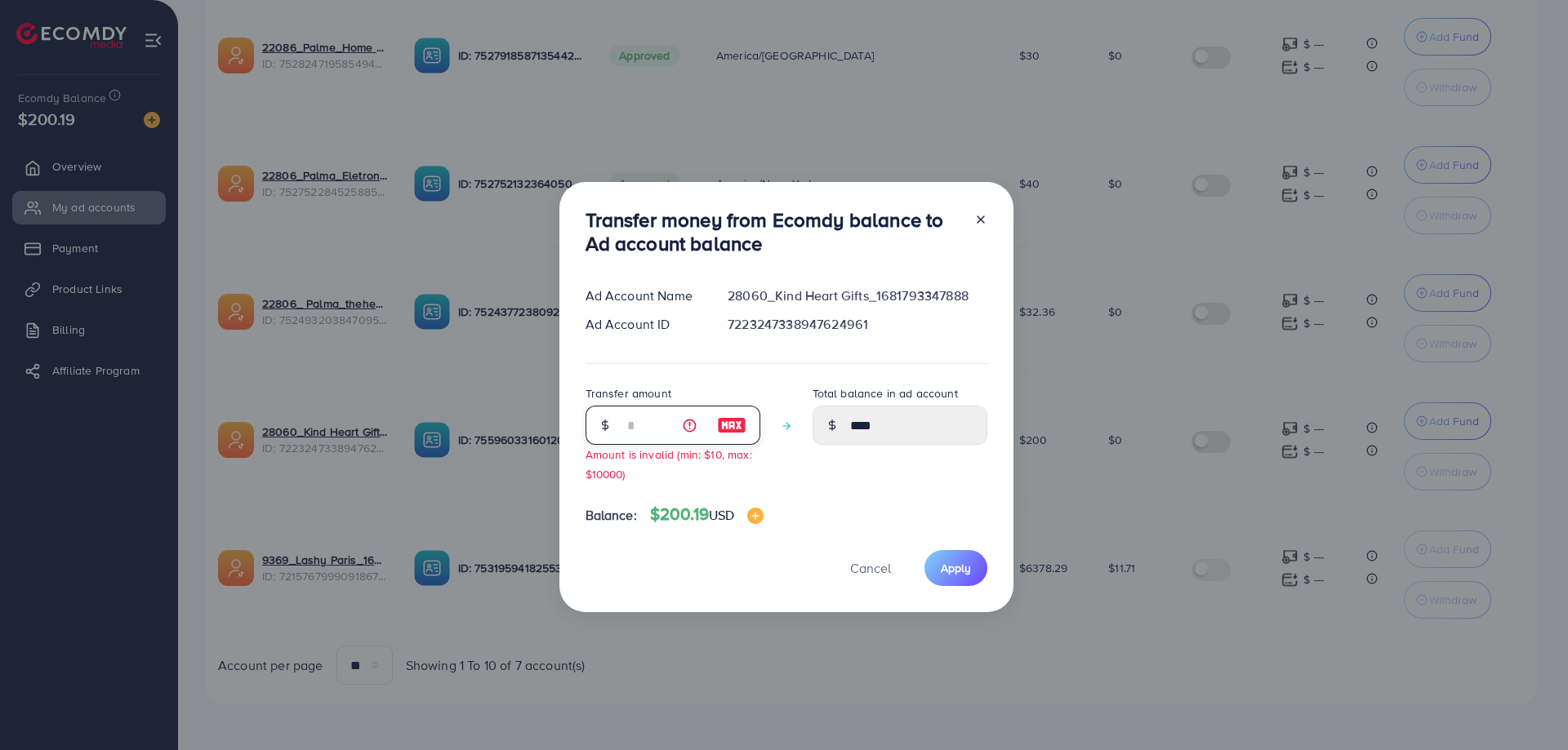
type input "**"
type input "*****"
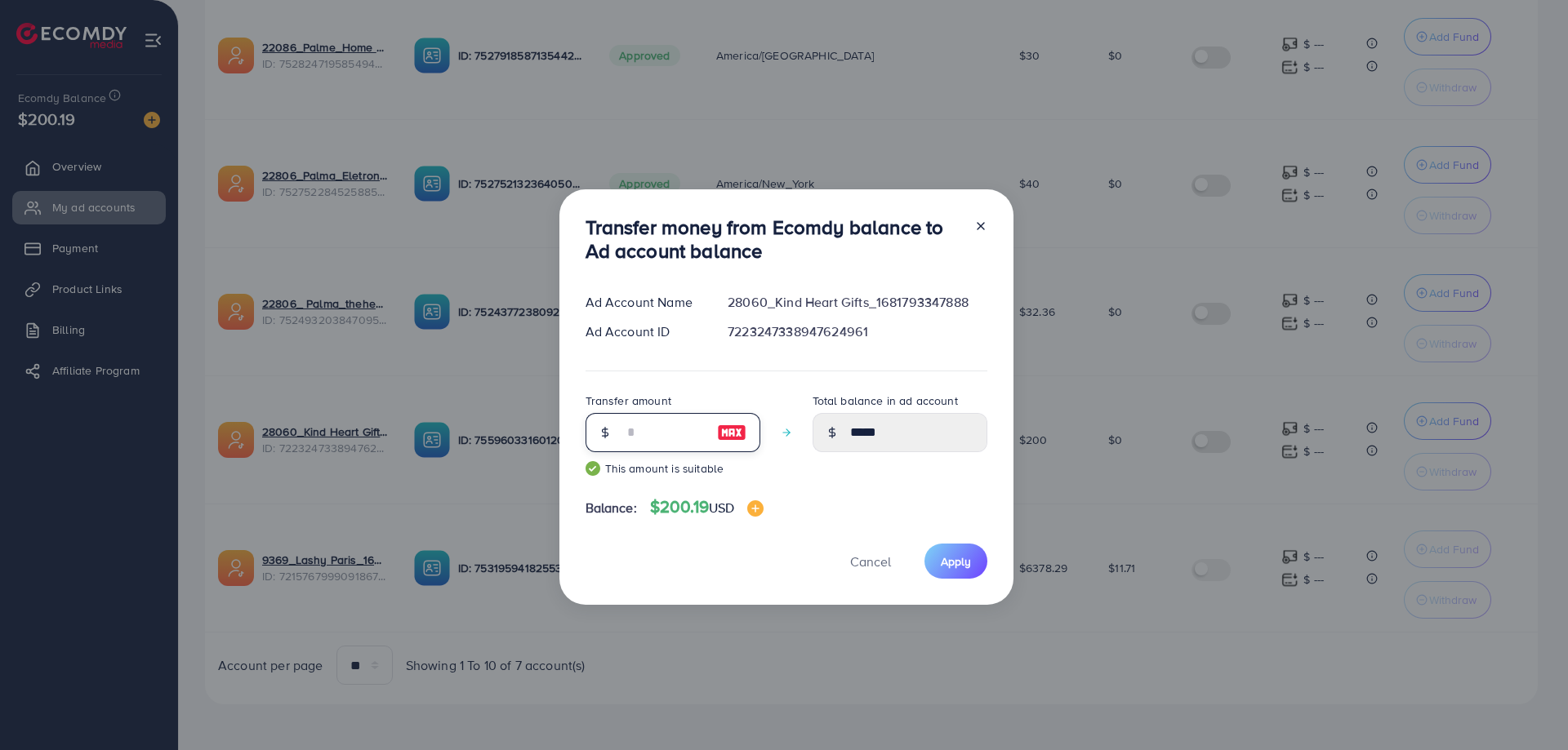
type input "**"
click at [860, 480] on div "Total balance in ad account *****" at bounding box center [899, 440] width 175 height 99
click at [882, 484] on div "Total balance in ad account *****" at bounding box center [899, 440] width 175 height 99
click at [942, 559] on span "Apply" at bounding box center [955, 562] width 30 height 16
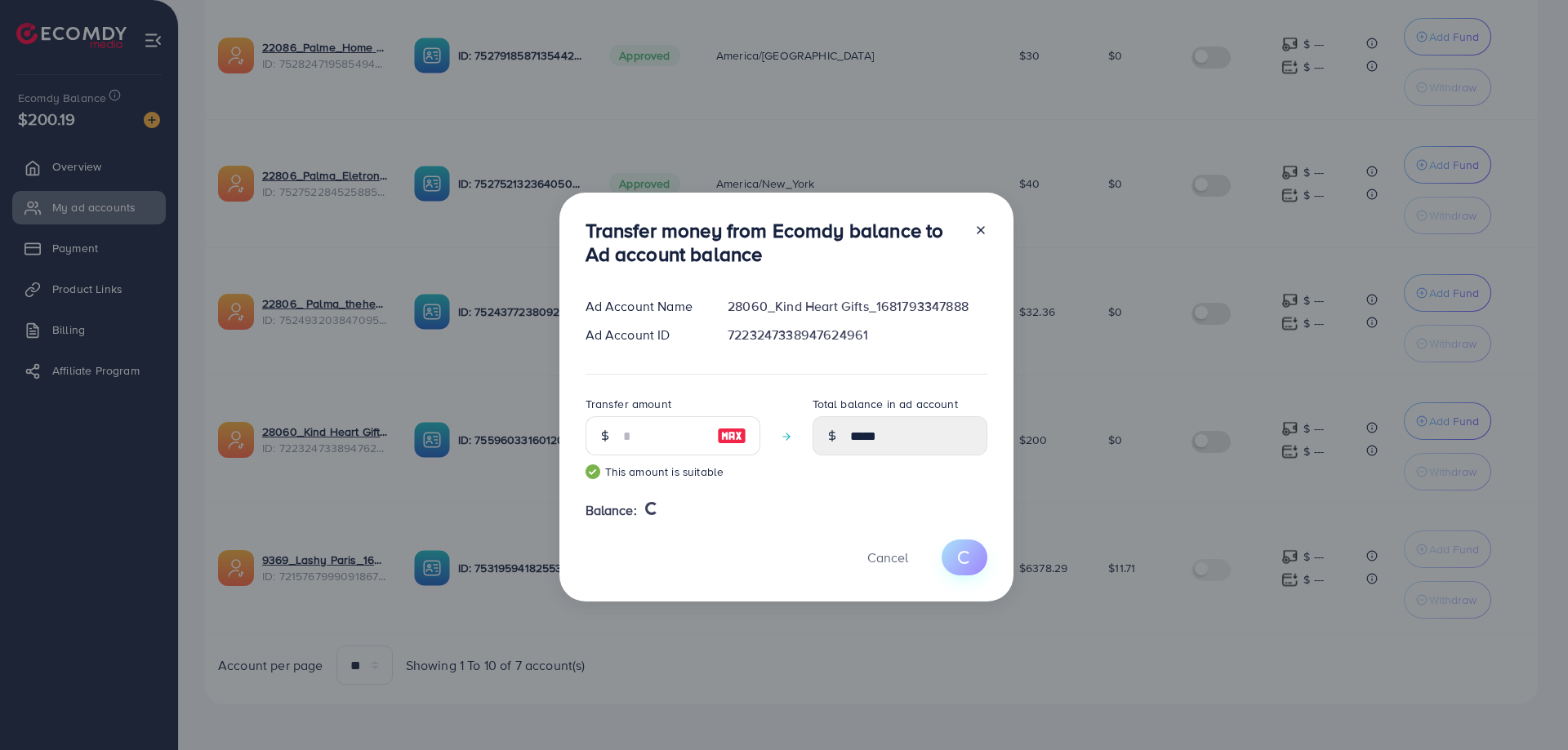
type input "*"
